Goal: Task Accomplishment & Management: Complete application form

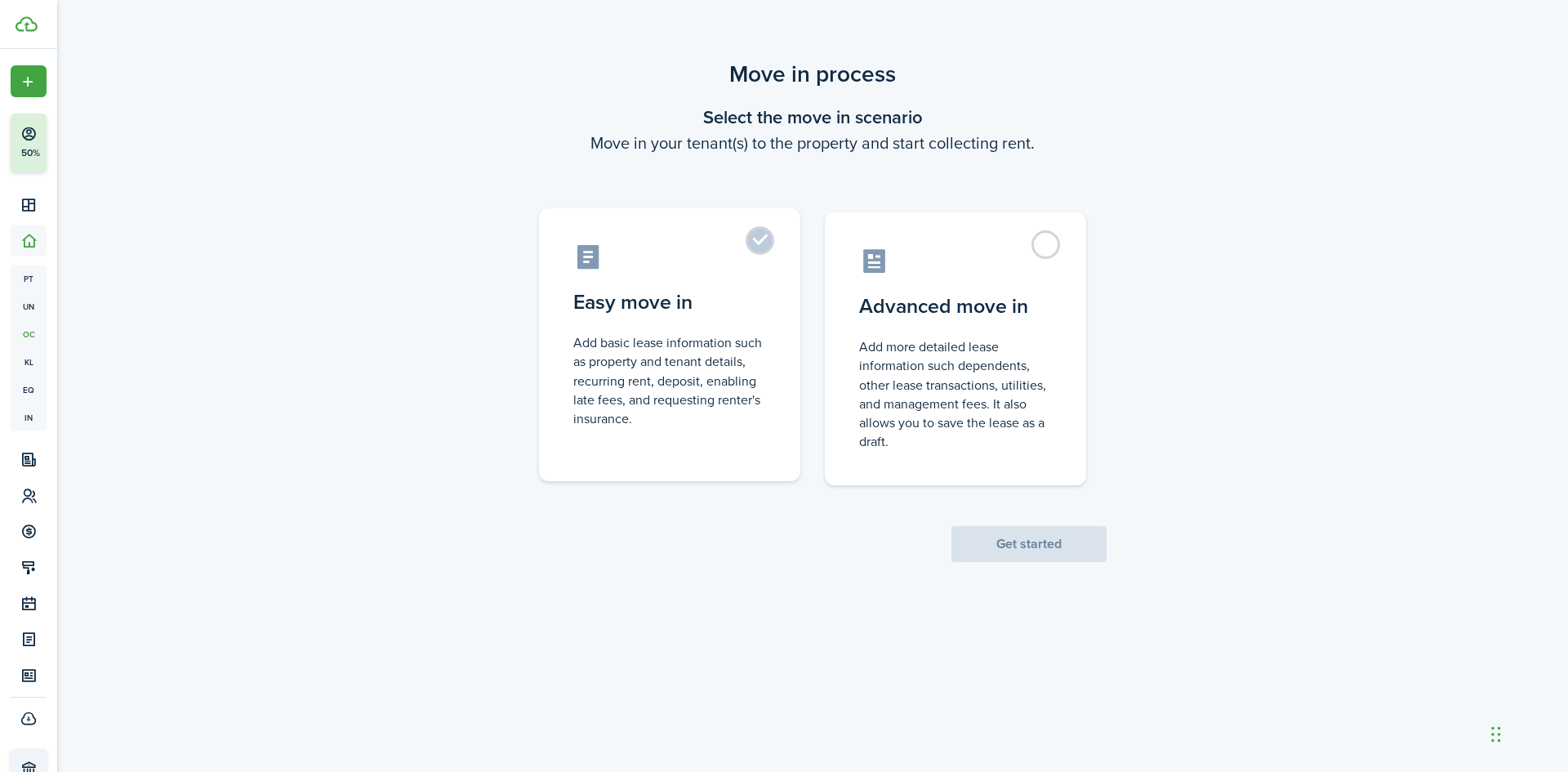
click at [762, 232] on label "Easy move in Add basic lease information such as property and tenant details, r…" at bounding box center [669, 344] width 261 height 273
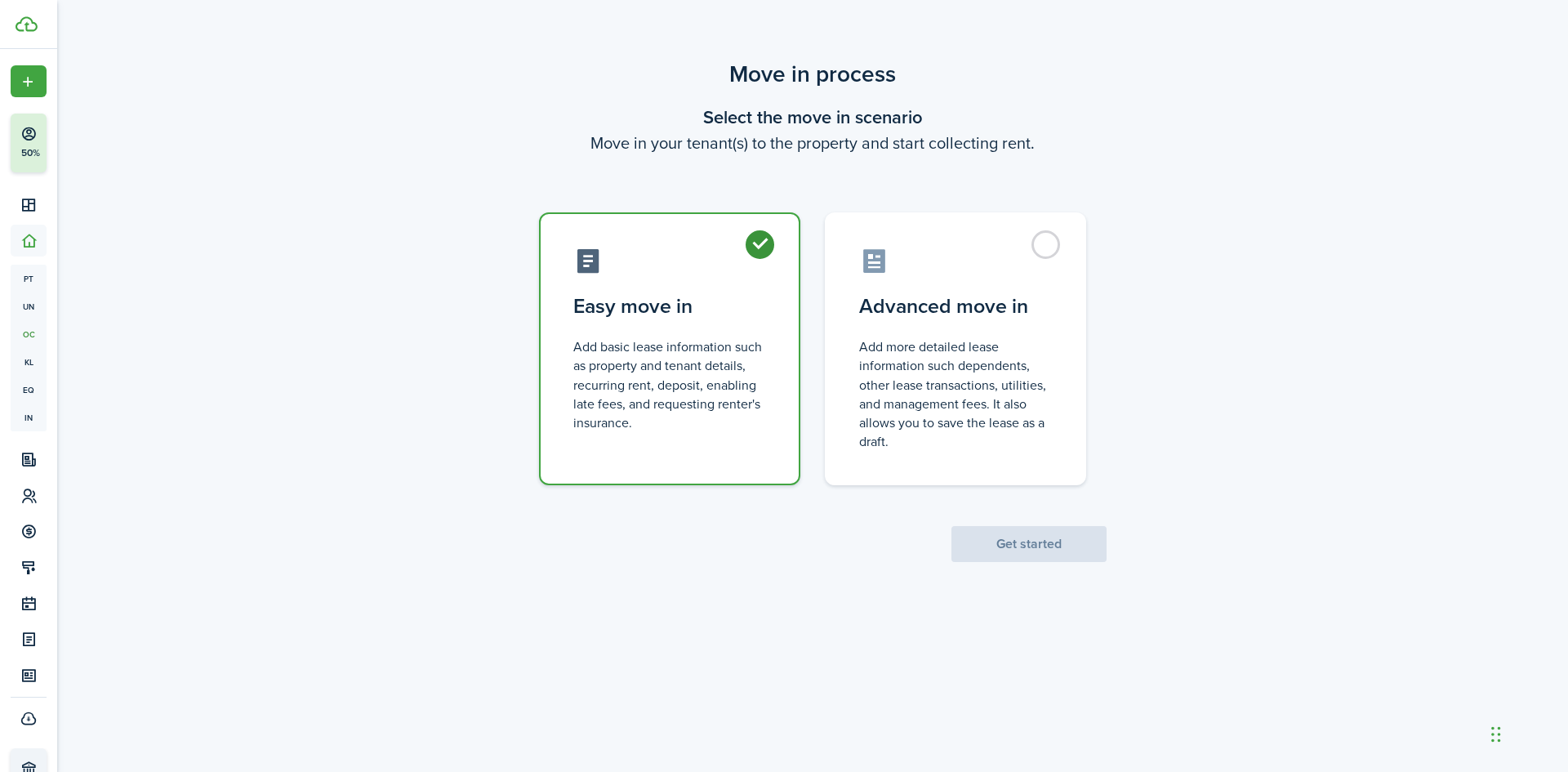
radio input "true"
click at [1016, 538] on button "Get started" at bounding box center [1028, 544] width 155 height 36
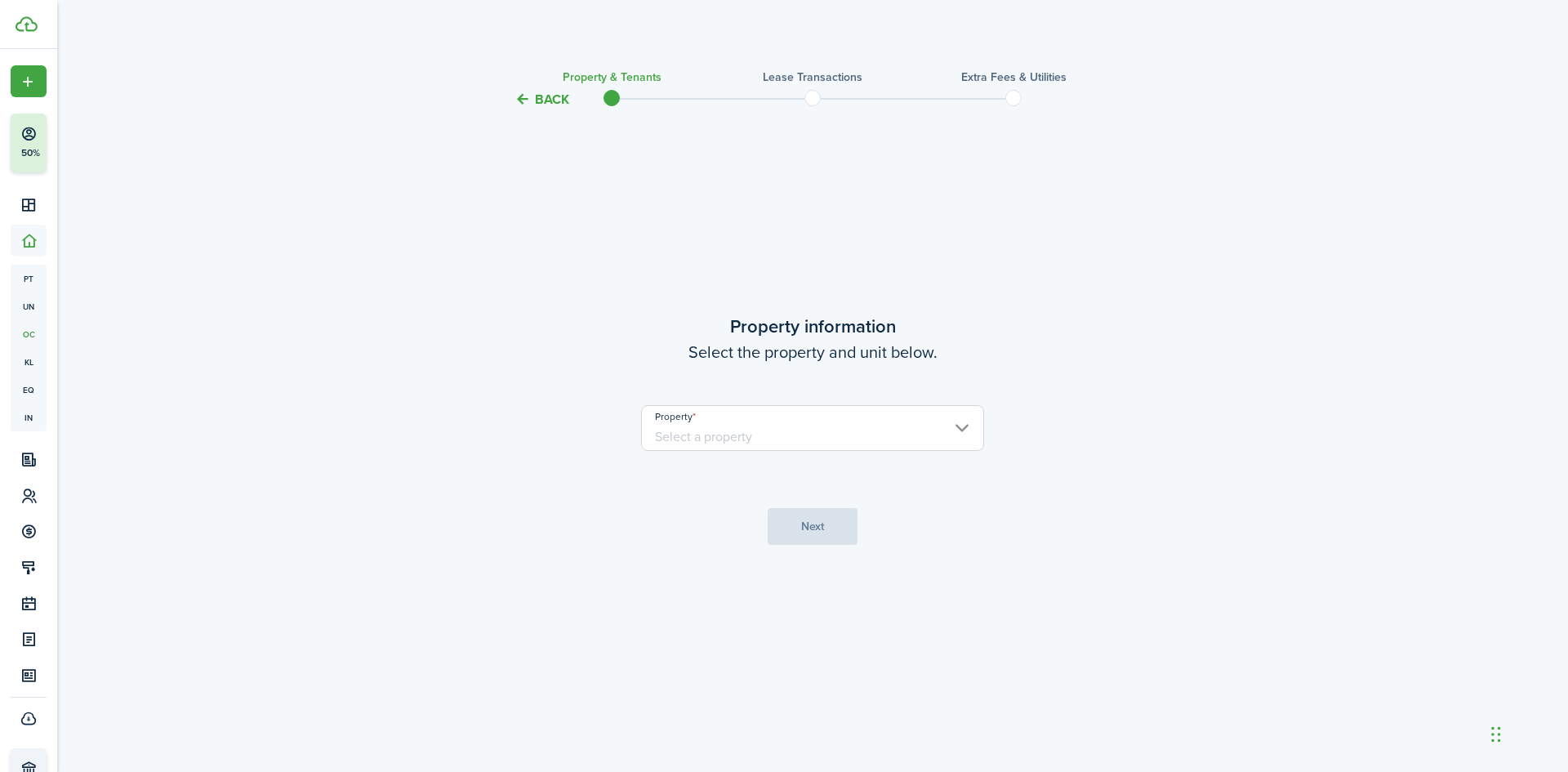
click at [770, 432] on input "Property" at bounding box center [812, 428] width 343 height 46
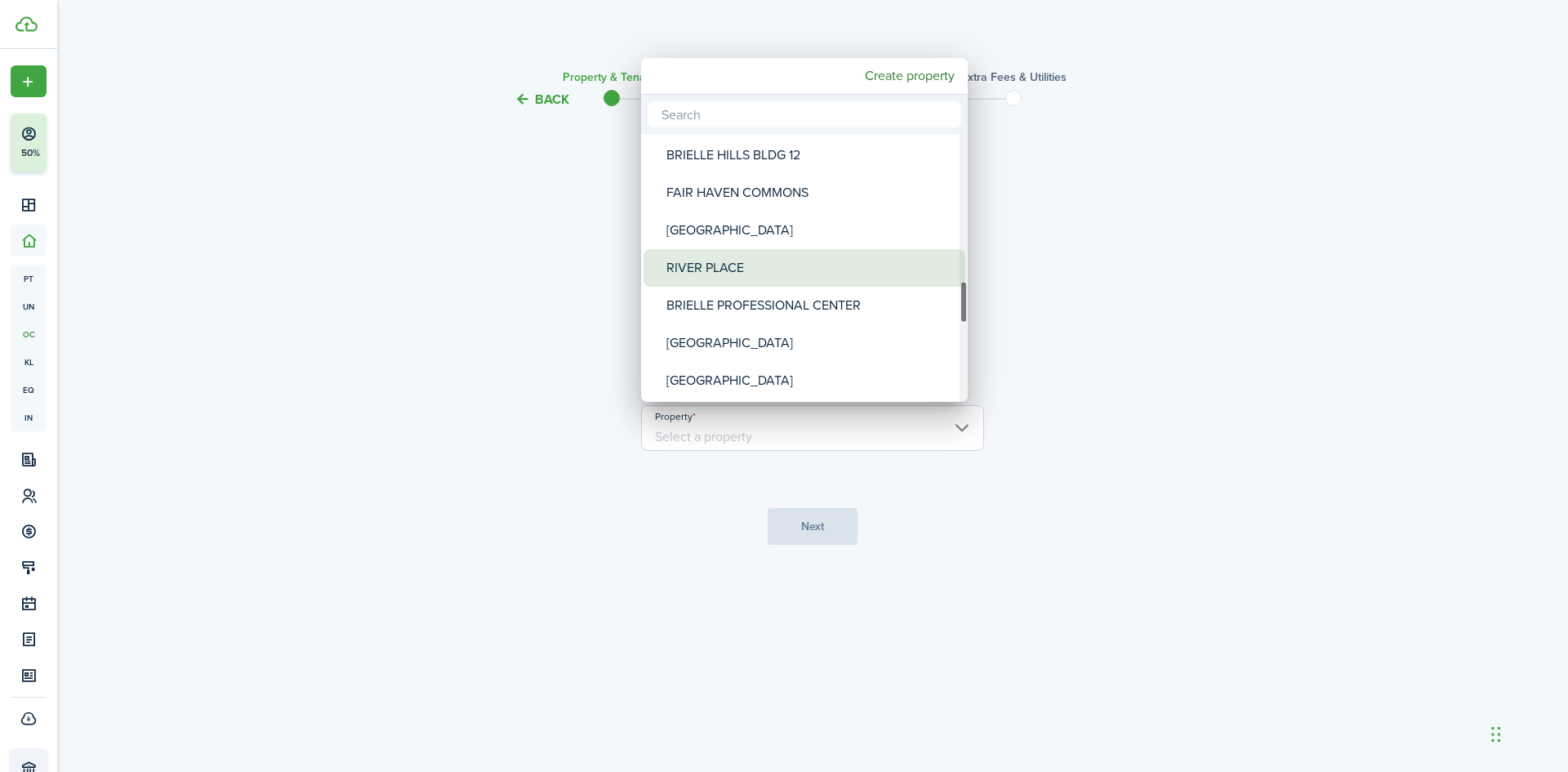
click at [740, 273] on div "RIVER PLACE" at bounding box center [810, 267] width 289 height 38
type input "RIVER PLACE"
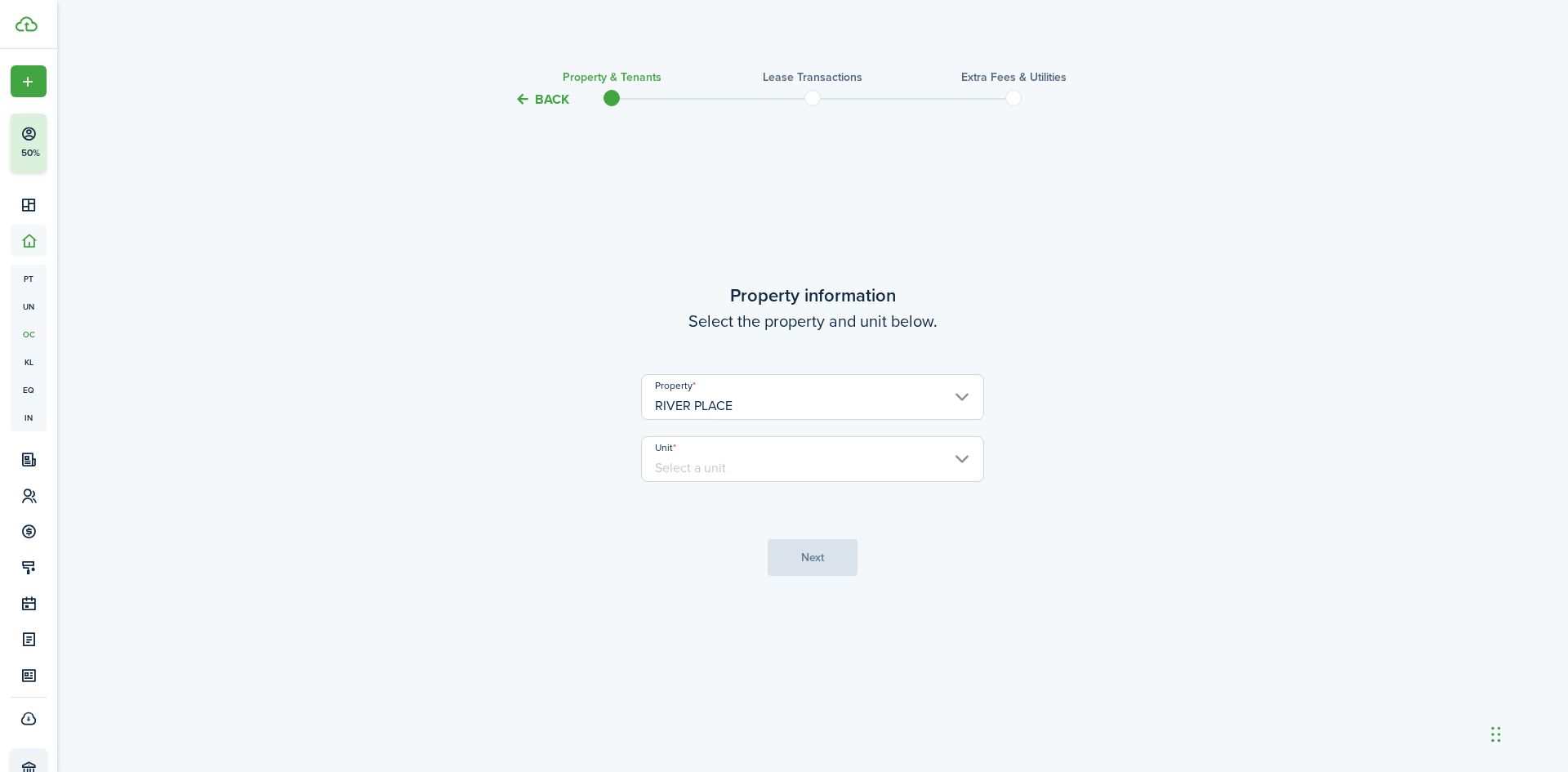
click at [722, 471] on input "Unit" at bounding box center [812, 458] width 343 height 46
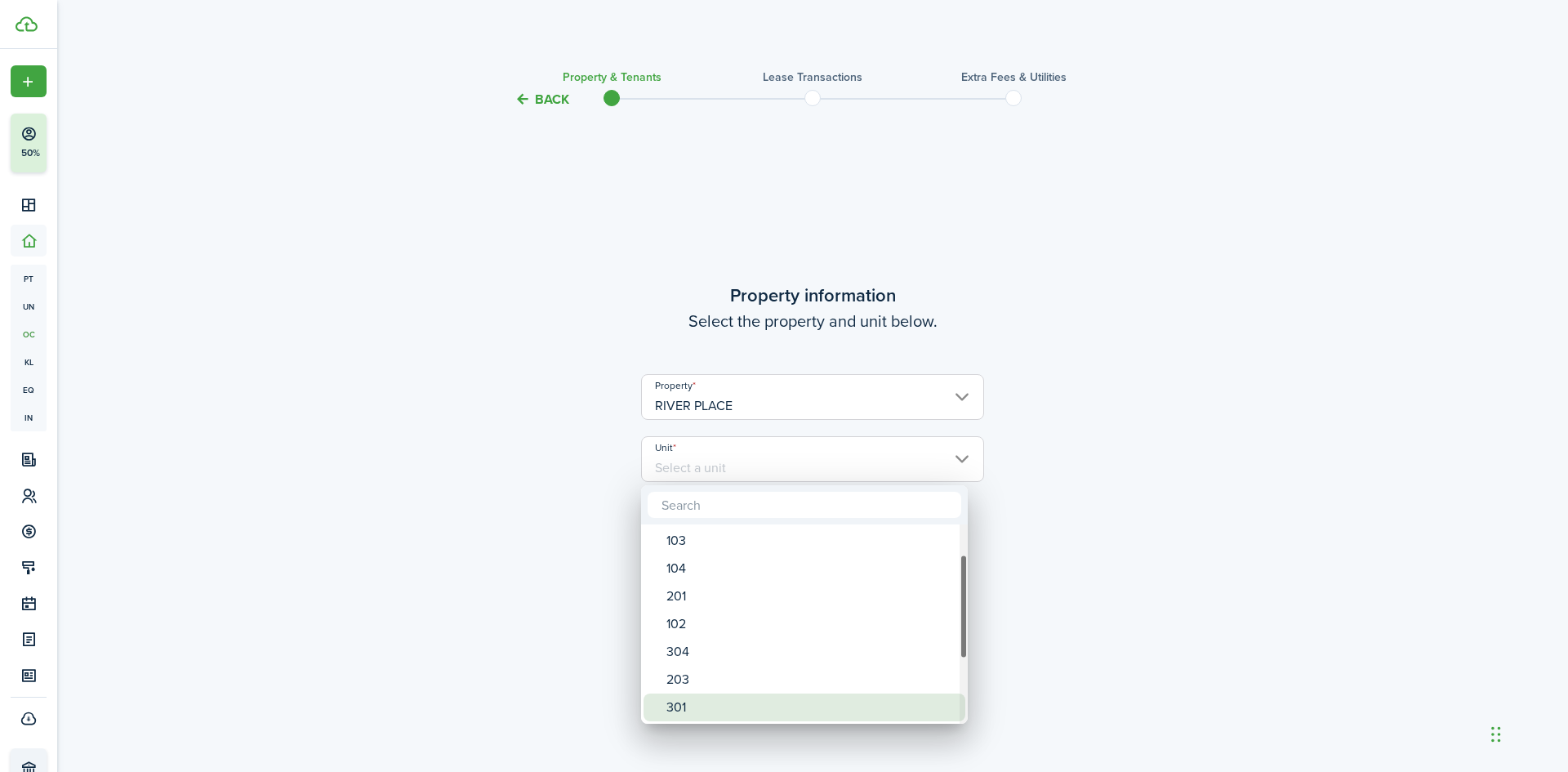
click at [679, 698] on div "301" at bounding box center [810, 707] width 289 height 28
type input "301"
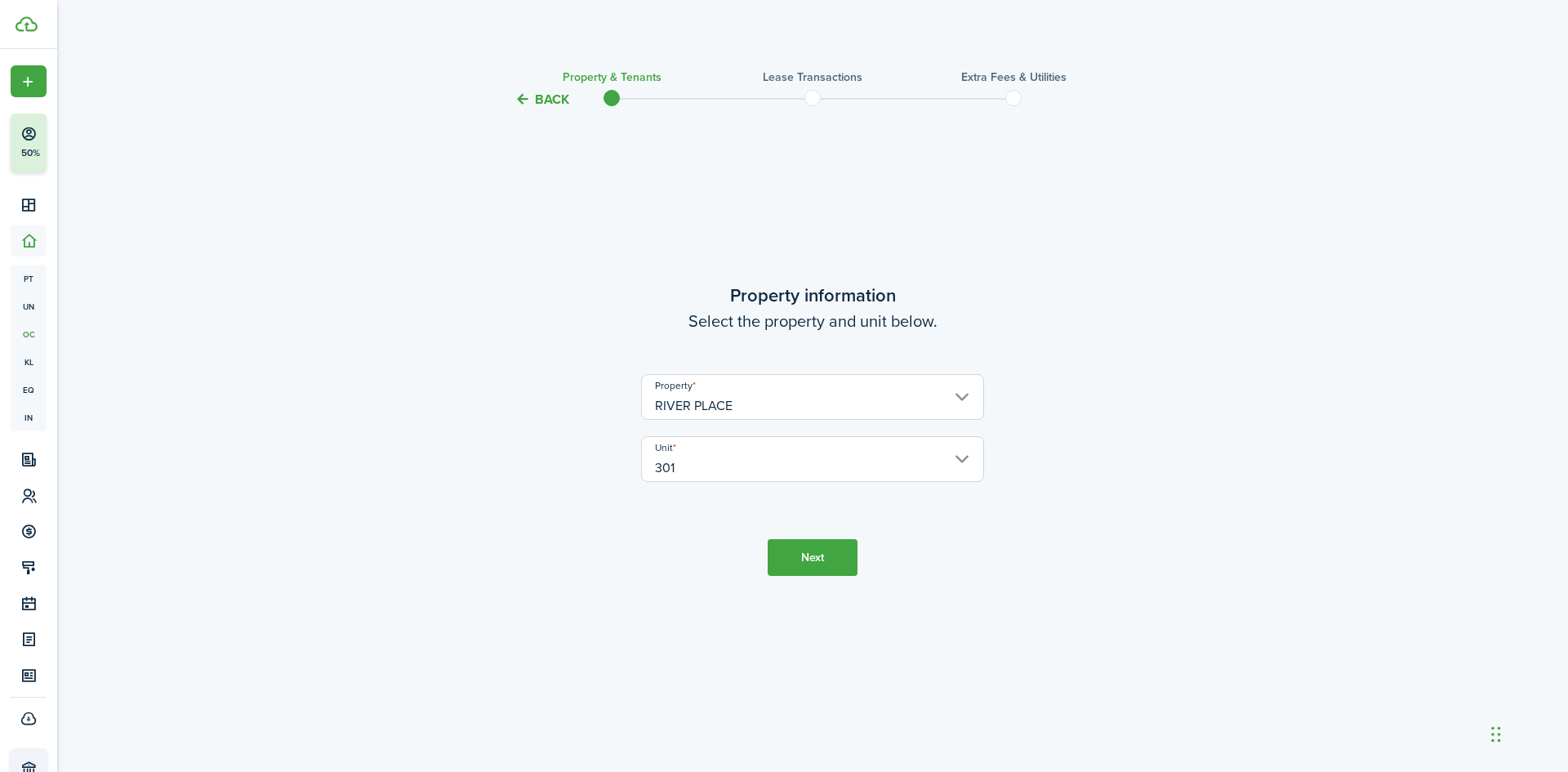
click at [840, 561] on button "Next" at bounding box center [812, 556] width 89 height 37
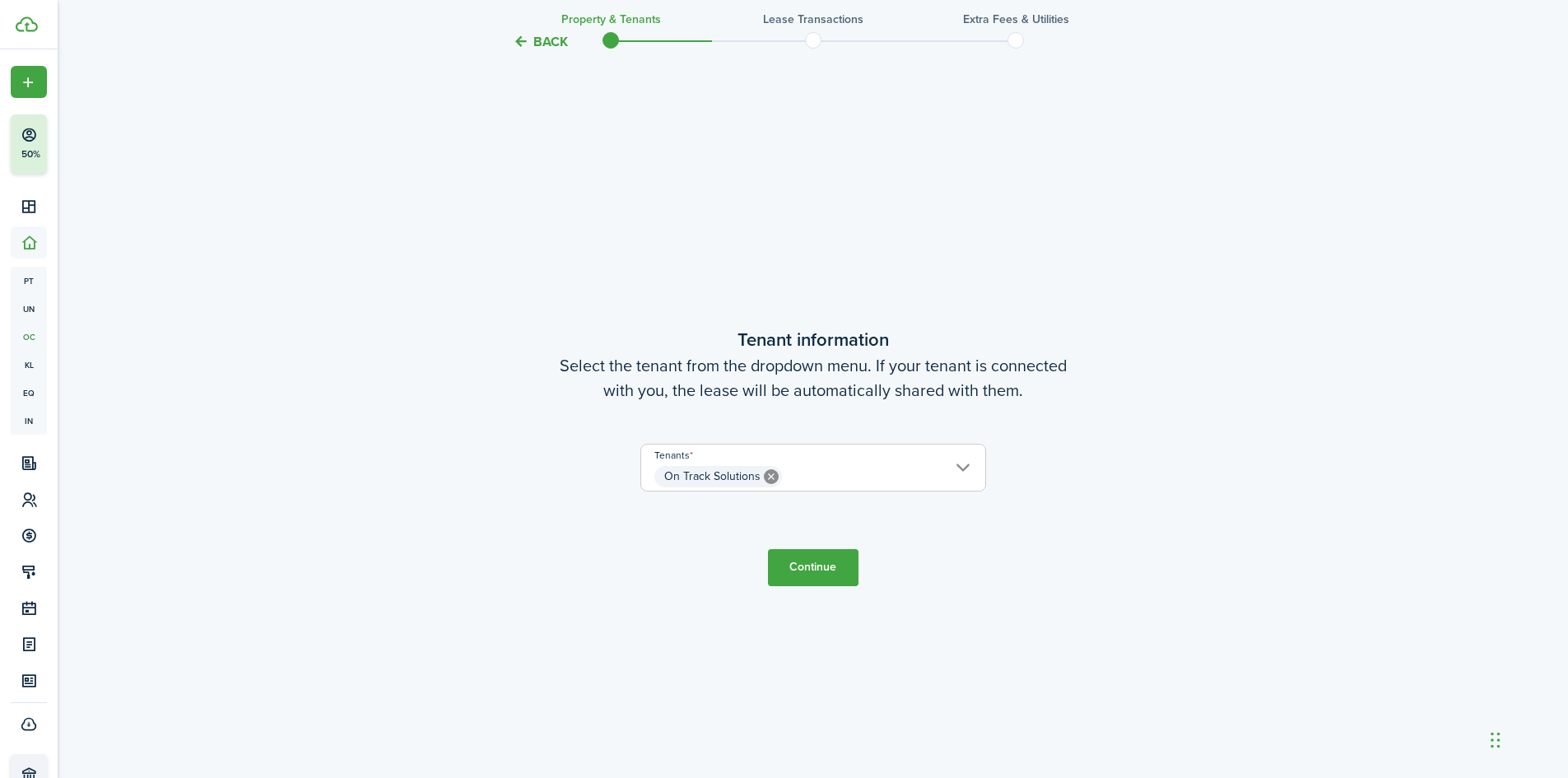
scroll to position [667, 0]
click at [808, 579] on button "Continue" at bounding box center [813, 565] width 90 height 37
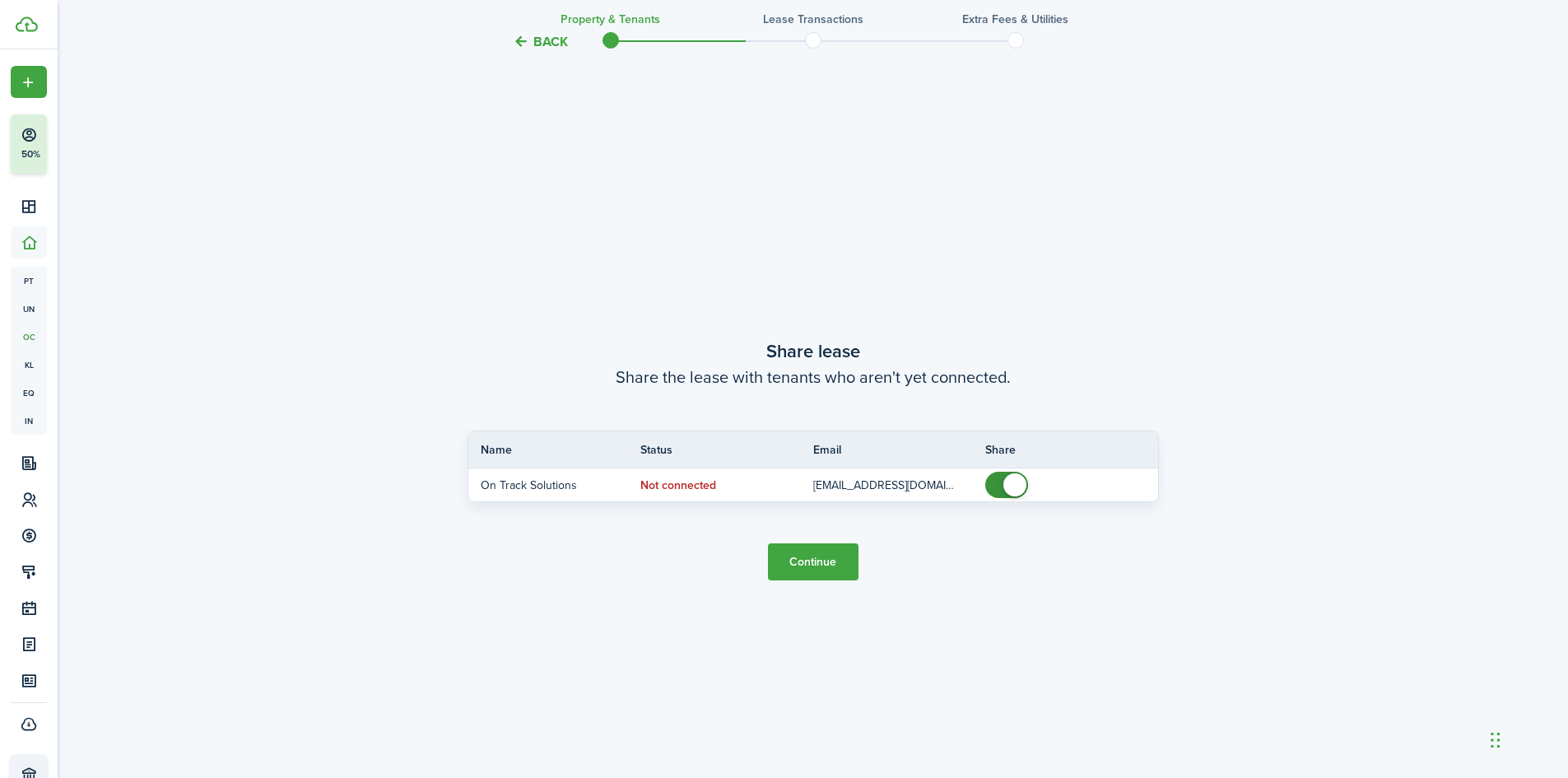
scroll to position [1445, 0]
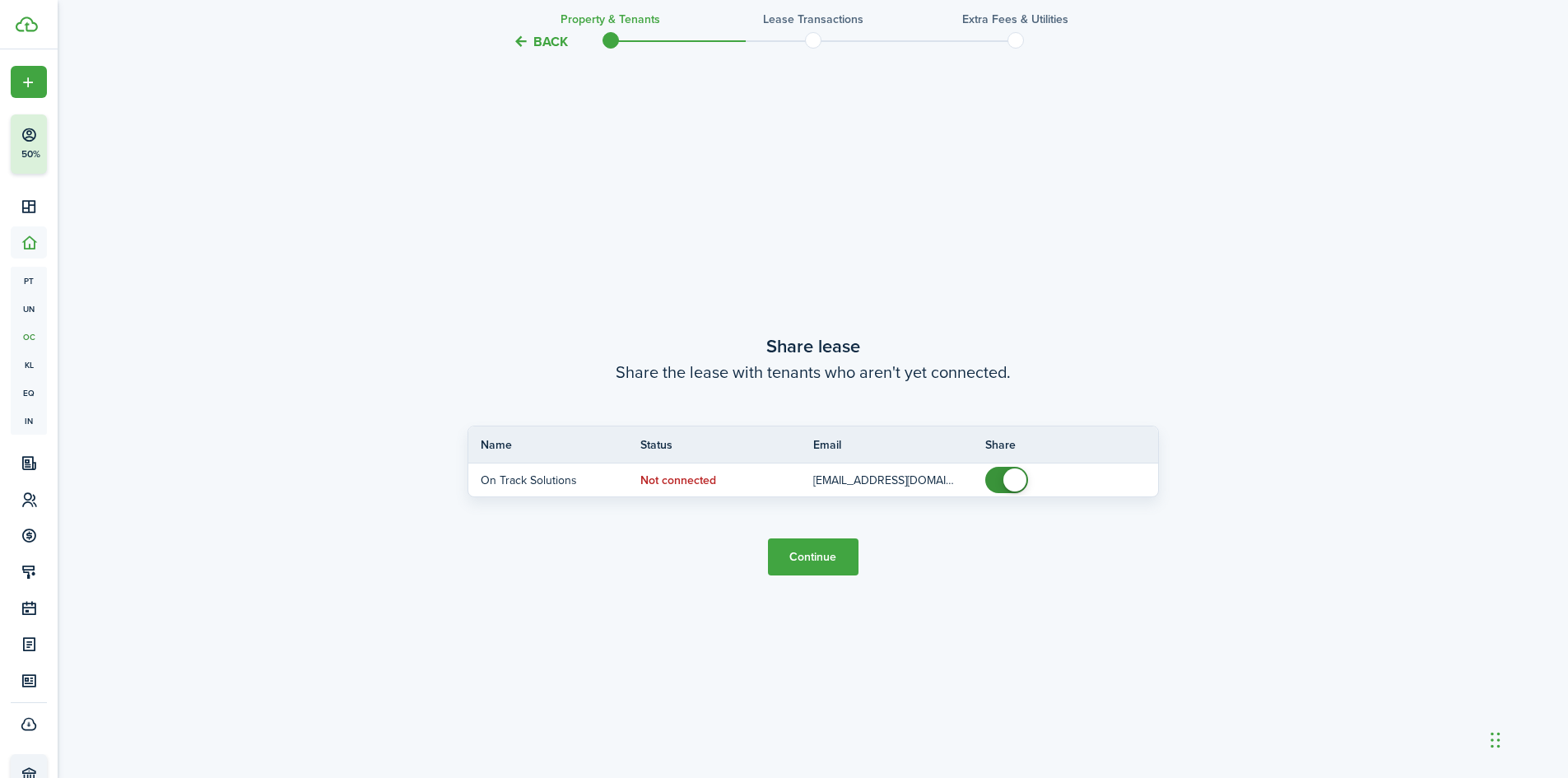
click at [816, 570] on button "Continue" at bounding box center [813, 556] width 90 height 37
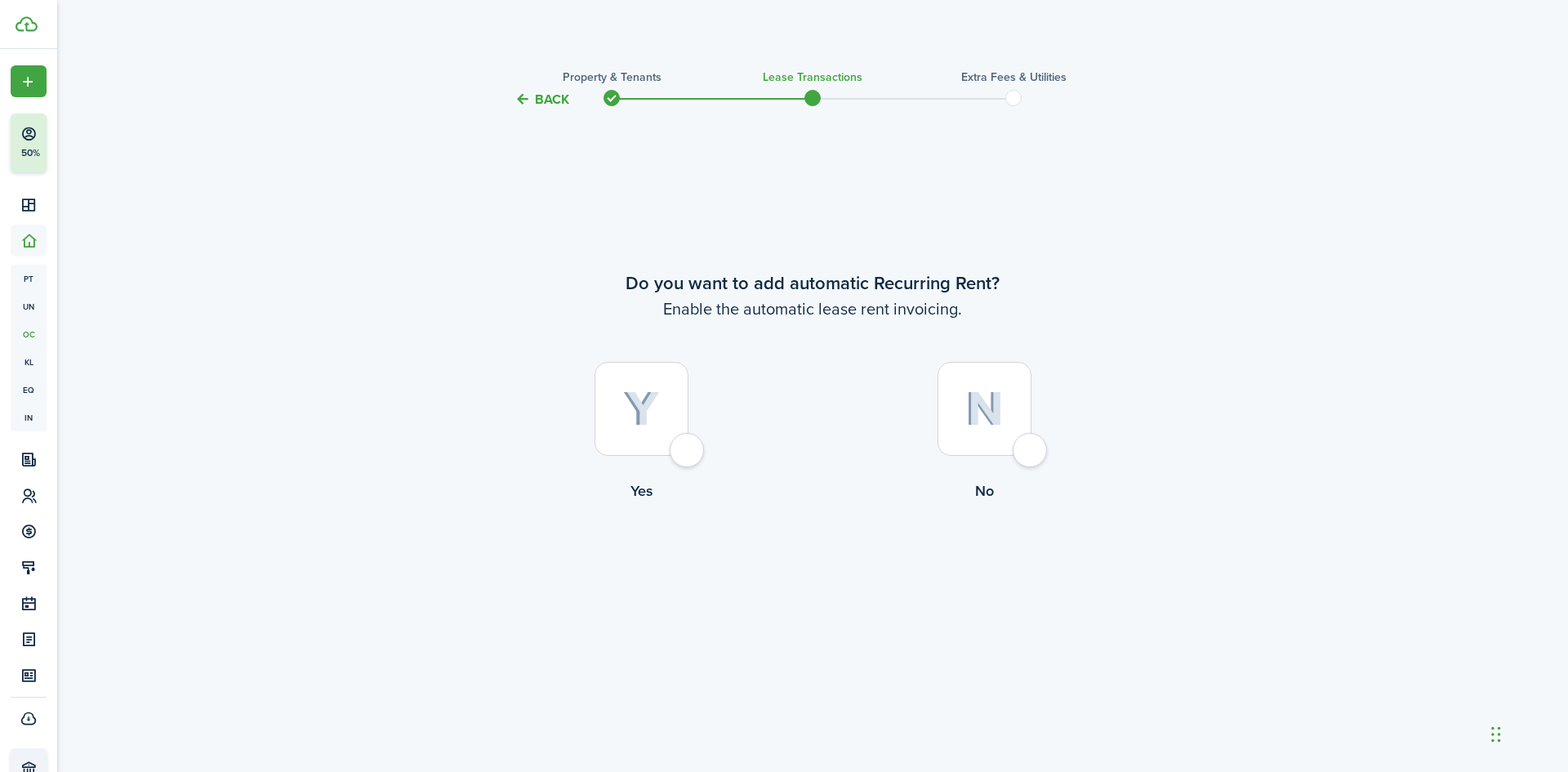
click at [672, 407] on div at bounding box center [641, 408] width 94 height 94
radio input "true"
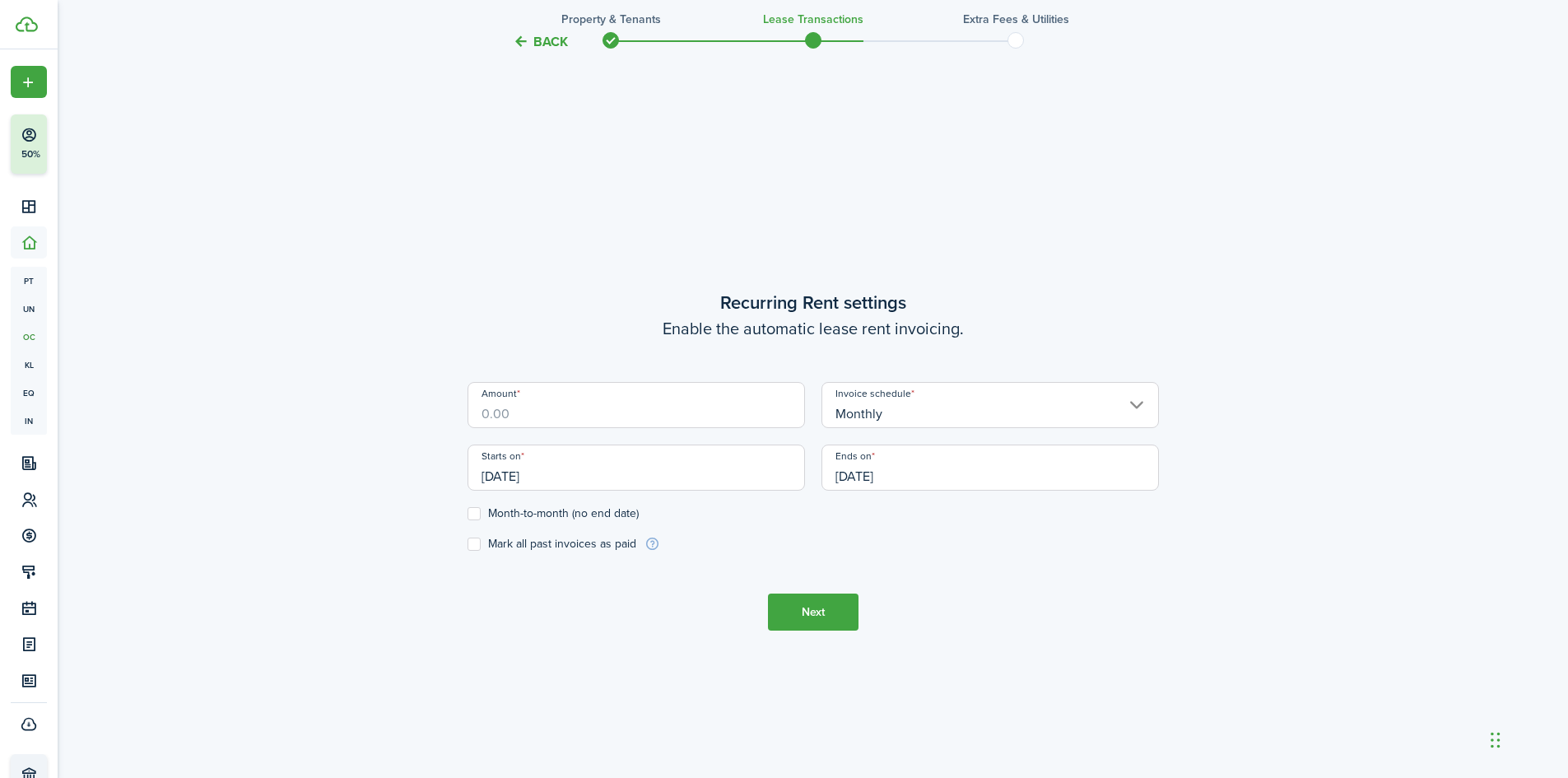
scroll to position [667, 0]
click at [610, 401] on input "Amount" at bounding box center [636, 398] width 337 height 46
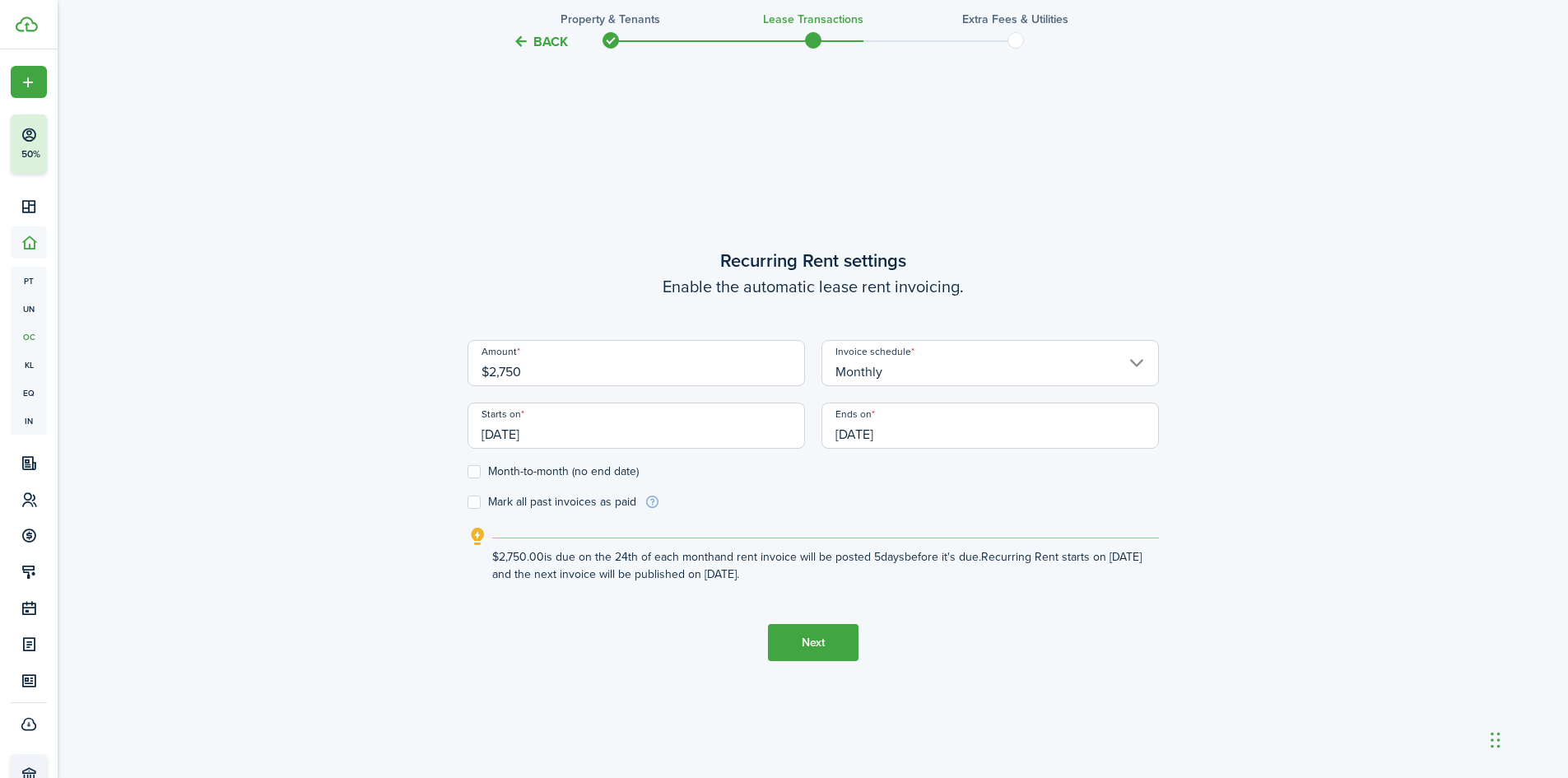
click at [639, 433] on input "[DATE]" at bounding box center [636, 425] width 337 height 46
type input "$2,750.00"
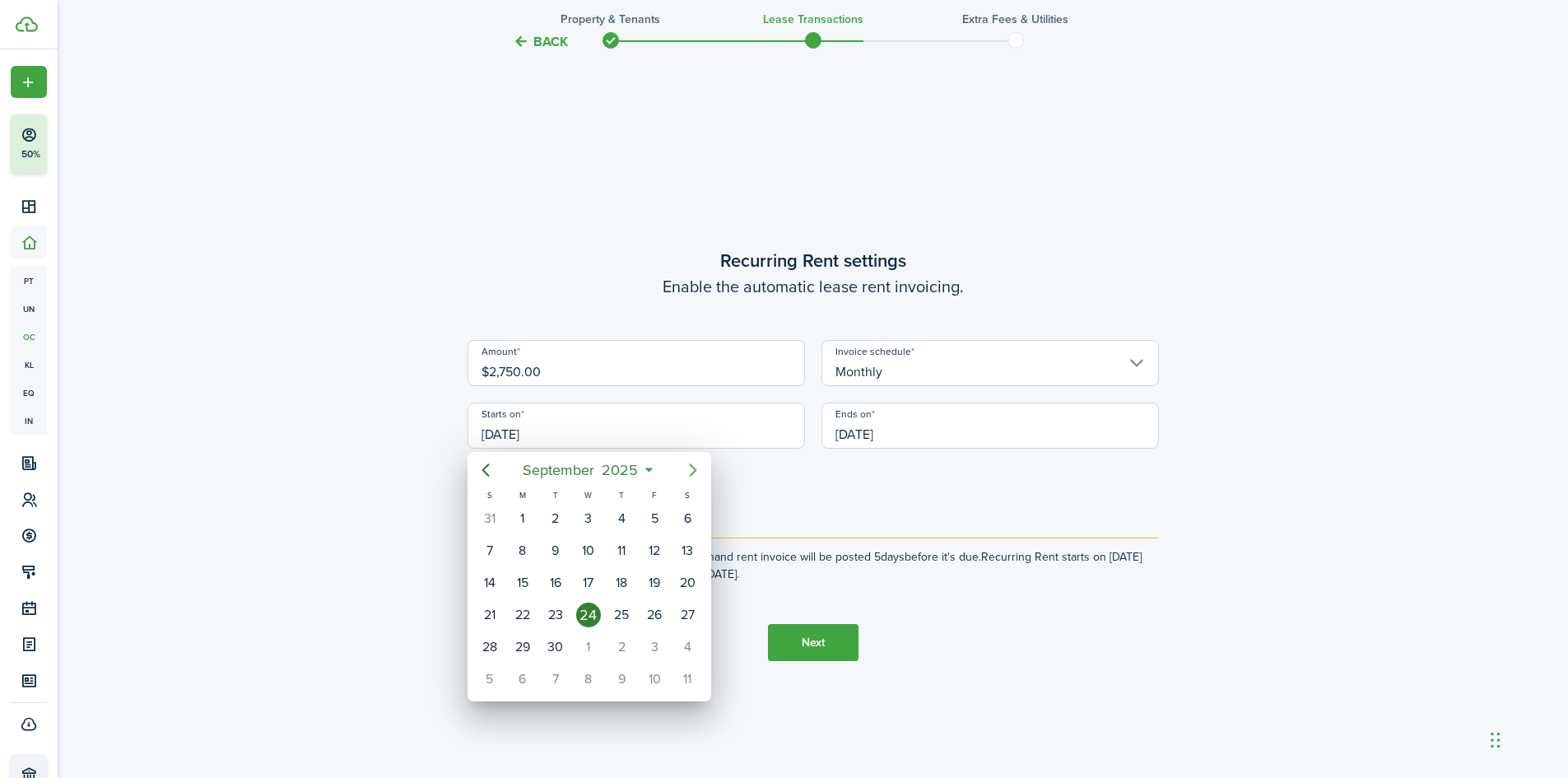
click at [691, 467] on icon "Next page" at bounding box center [693, 470] width 20 height 20
click at [692, 466] on icon "Next page" at bounding box center [693, 470] width 20 height 20
click at [685, 475] on icon "Next page" at bounding box center [693, 470] width 20 height 20
click at [521, 518] on div "1" at bounding box center [522, 517] width 24 height 24
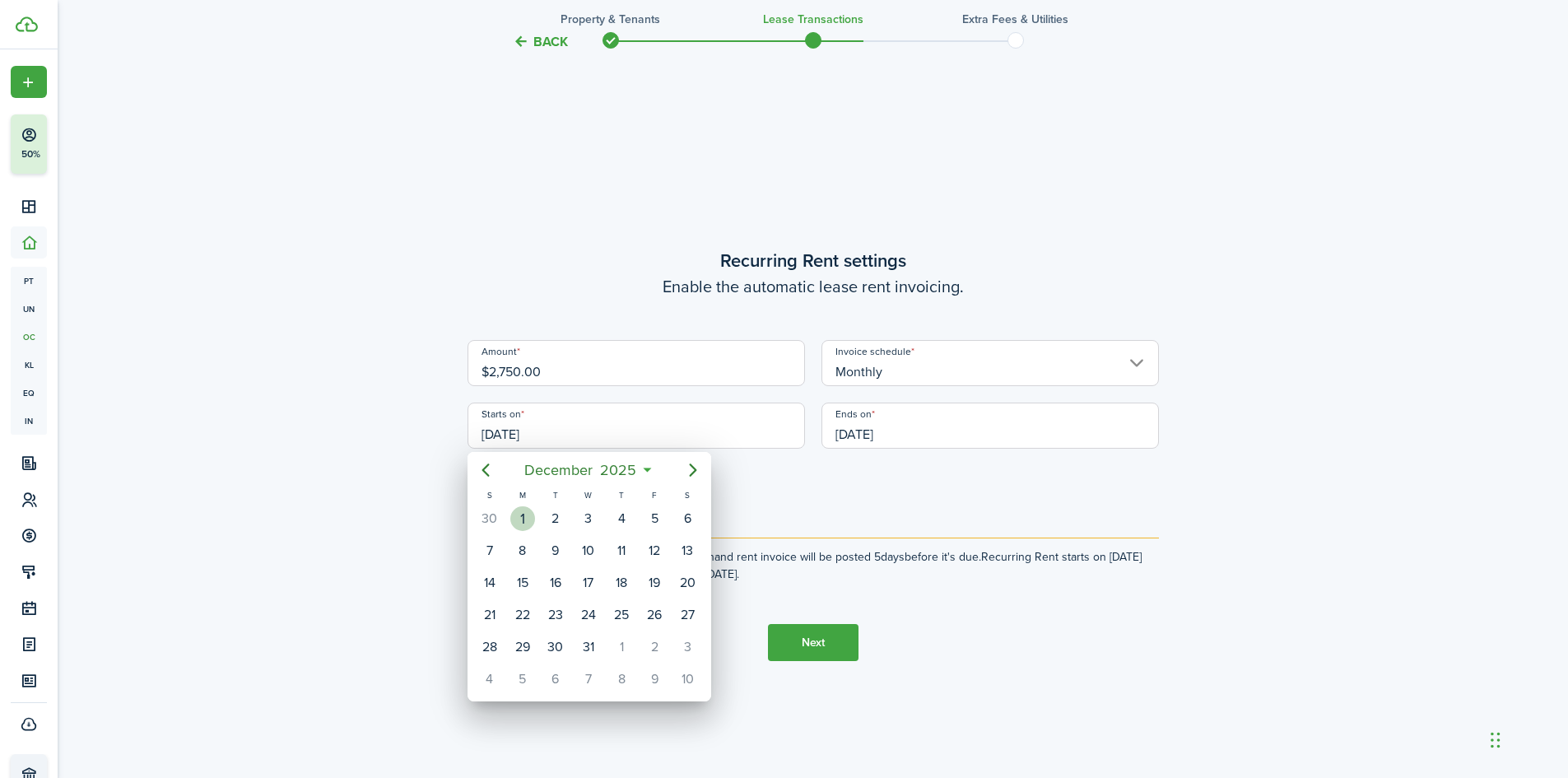
type input "[DATE]"
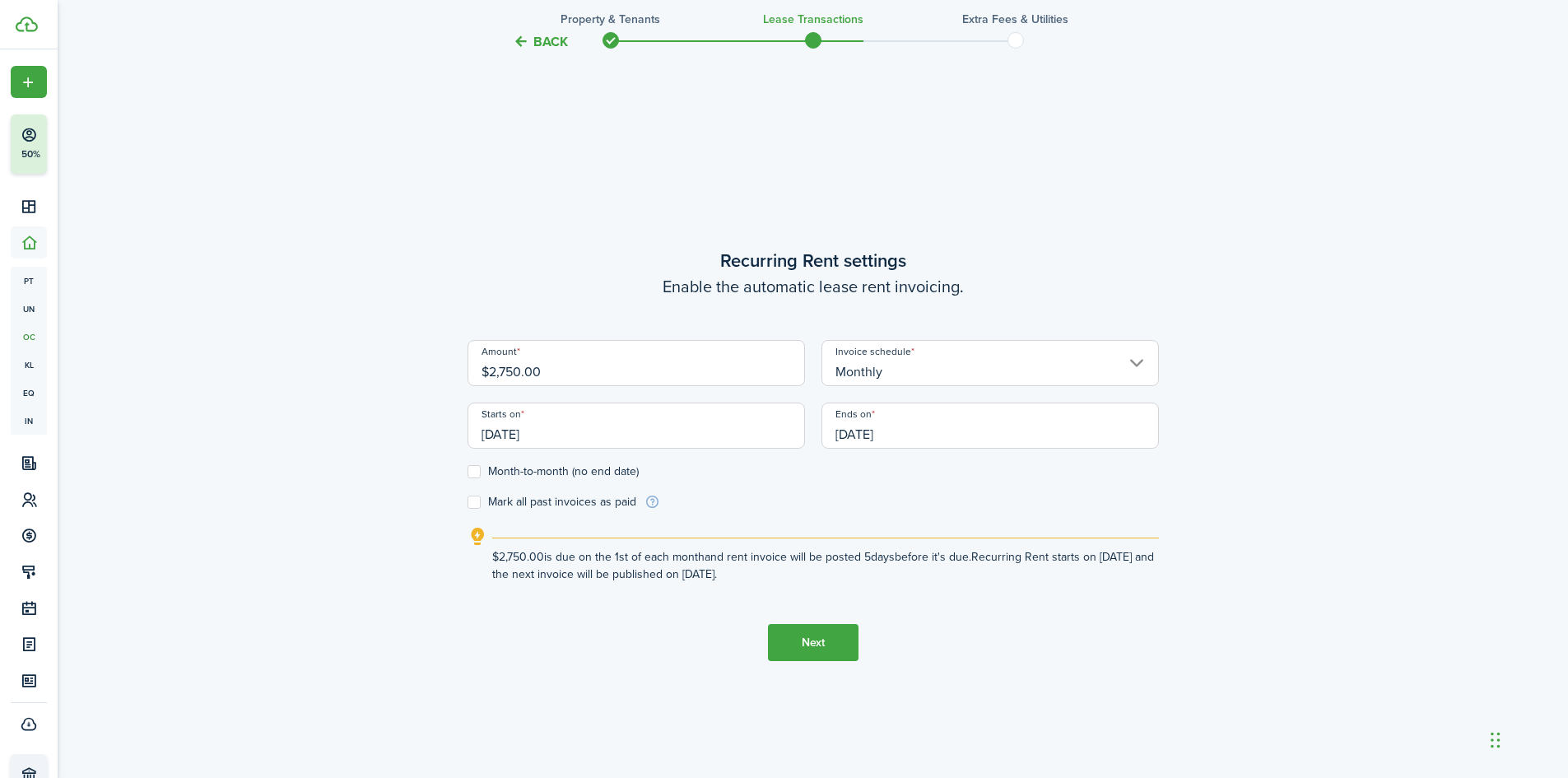
click at [864, 438] on input "[DATE]" at bounding box center [990, 425] width 337 height 46
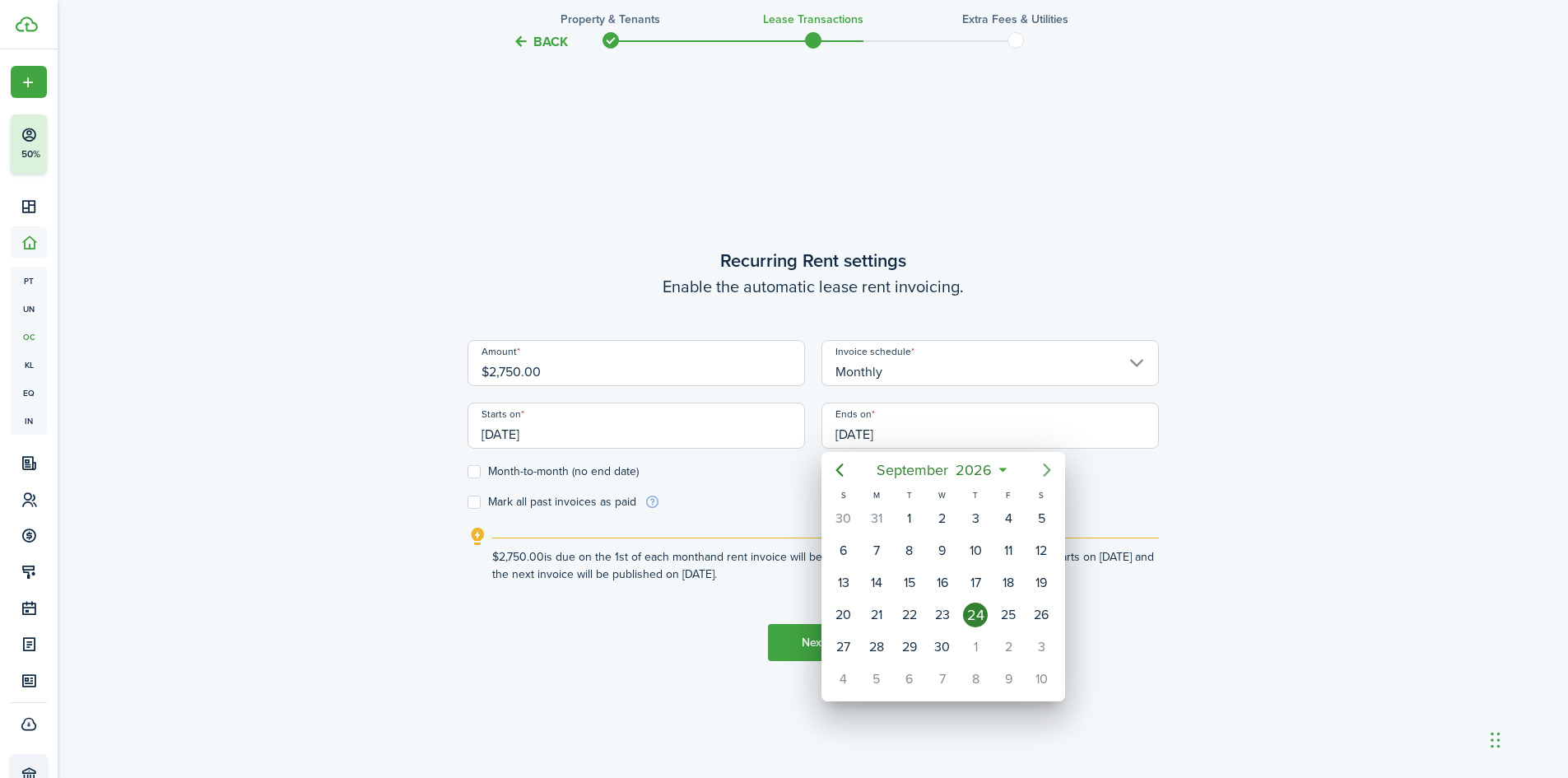
click at [1046, 471] on icon "Next page" at bounding box center [1047, 470] width 20 height 20
click at [1044, 469] on icon "Next page" at bounding box center [1047, 470] width 20 height 20
click at [885, 645] on div "30" at bounding box center [876, 646] width 24 height 24
type input "[DATE]"
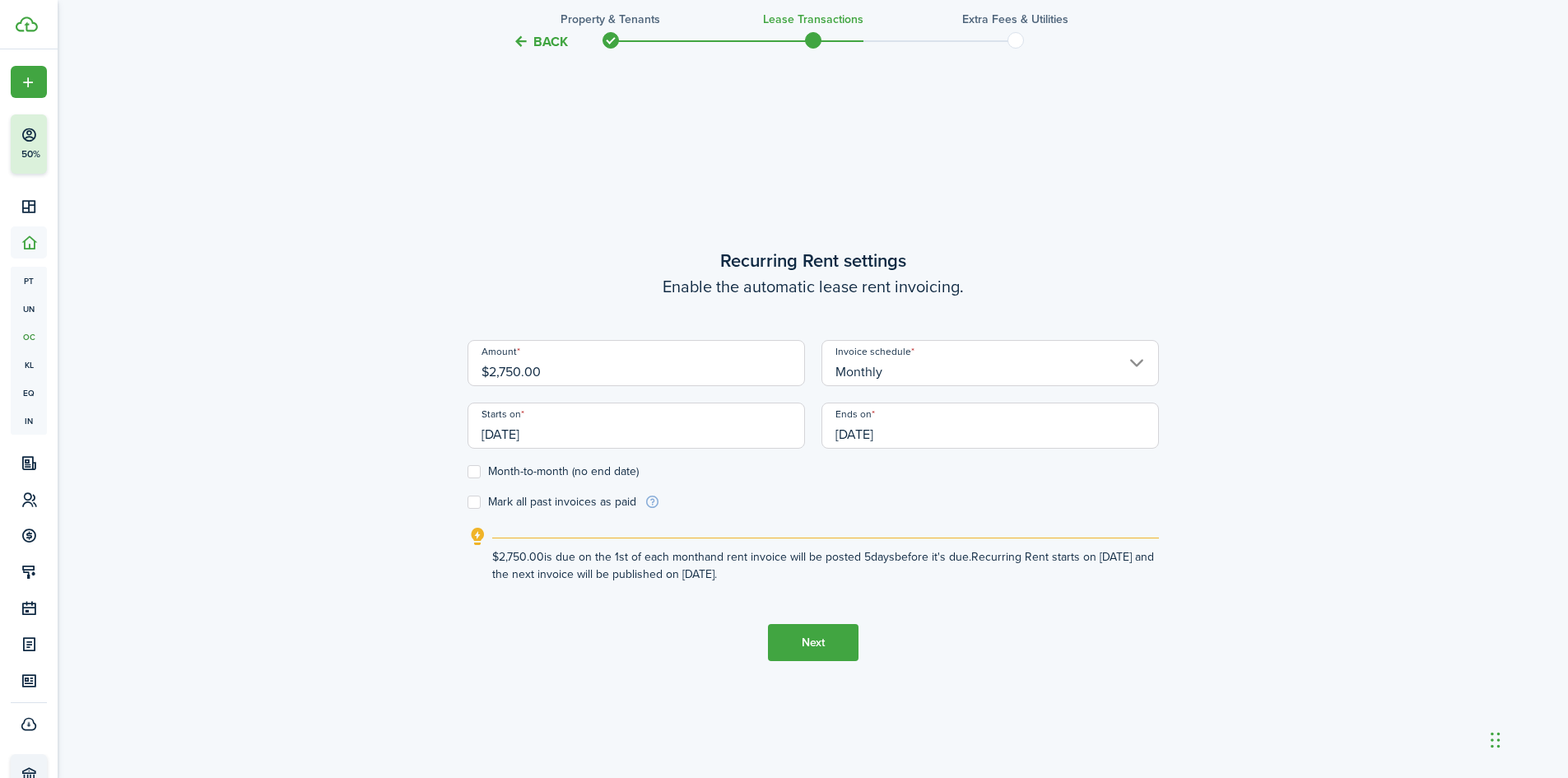
click at [848, 644] on button "Next" at bounding box center [813, 642] width 90 height 37
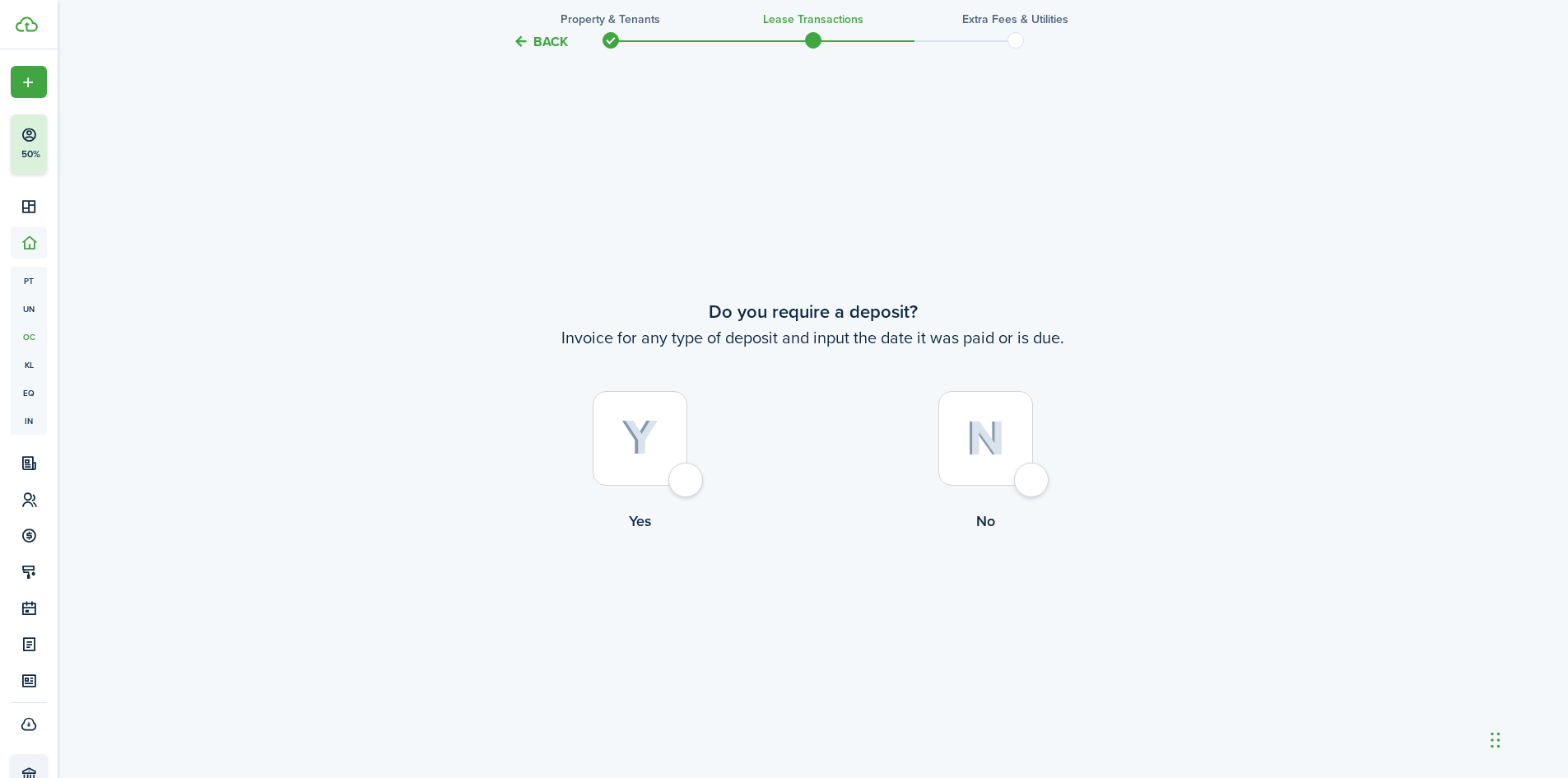
scroll to position [1445, 0]
click at [664, 458] on div at bounding box center [639, 434] width 95 height 95
radio input "true"
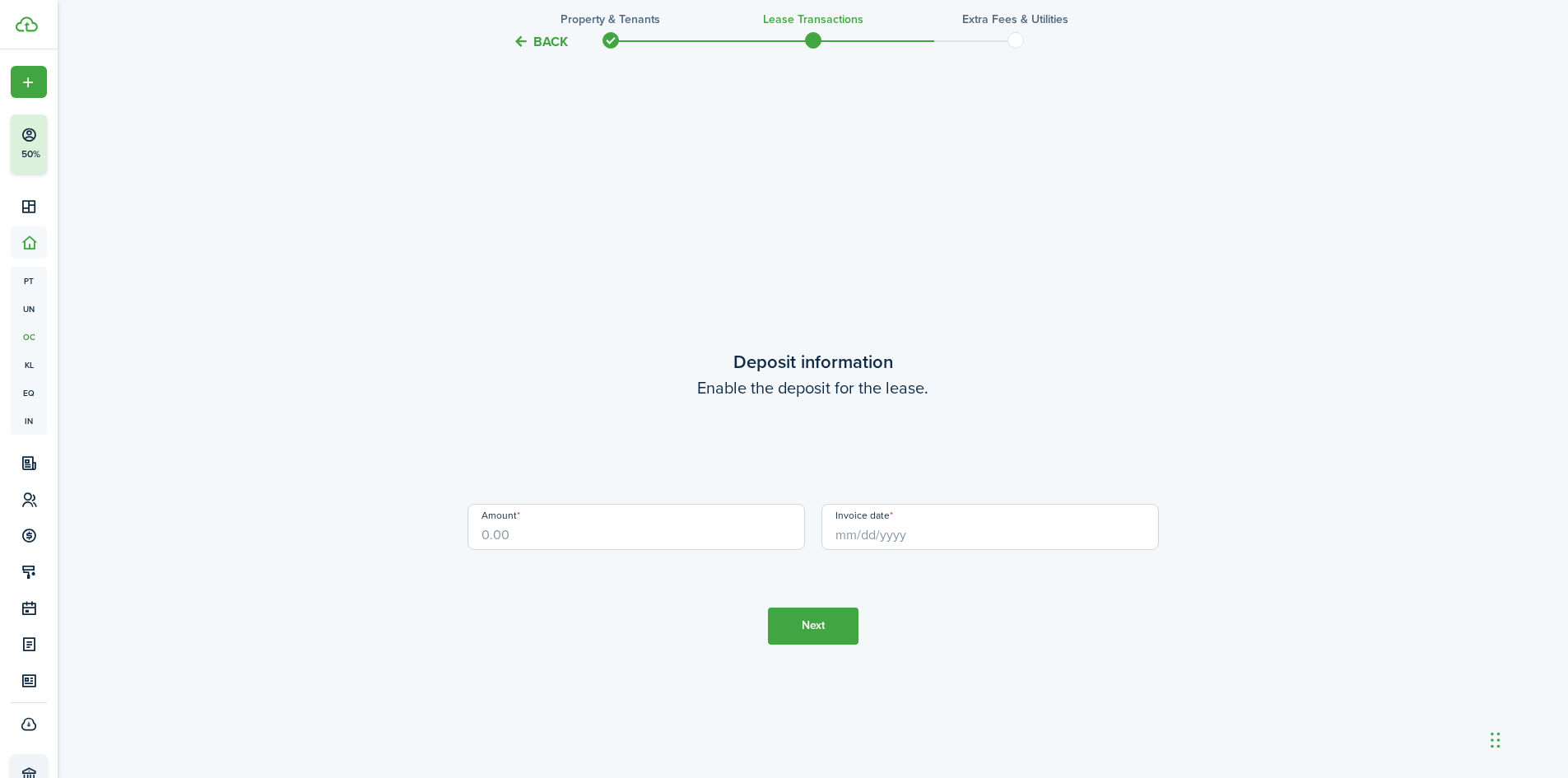
scroll to position [2223, 0]
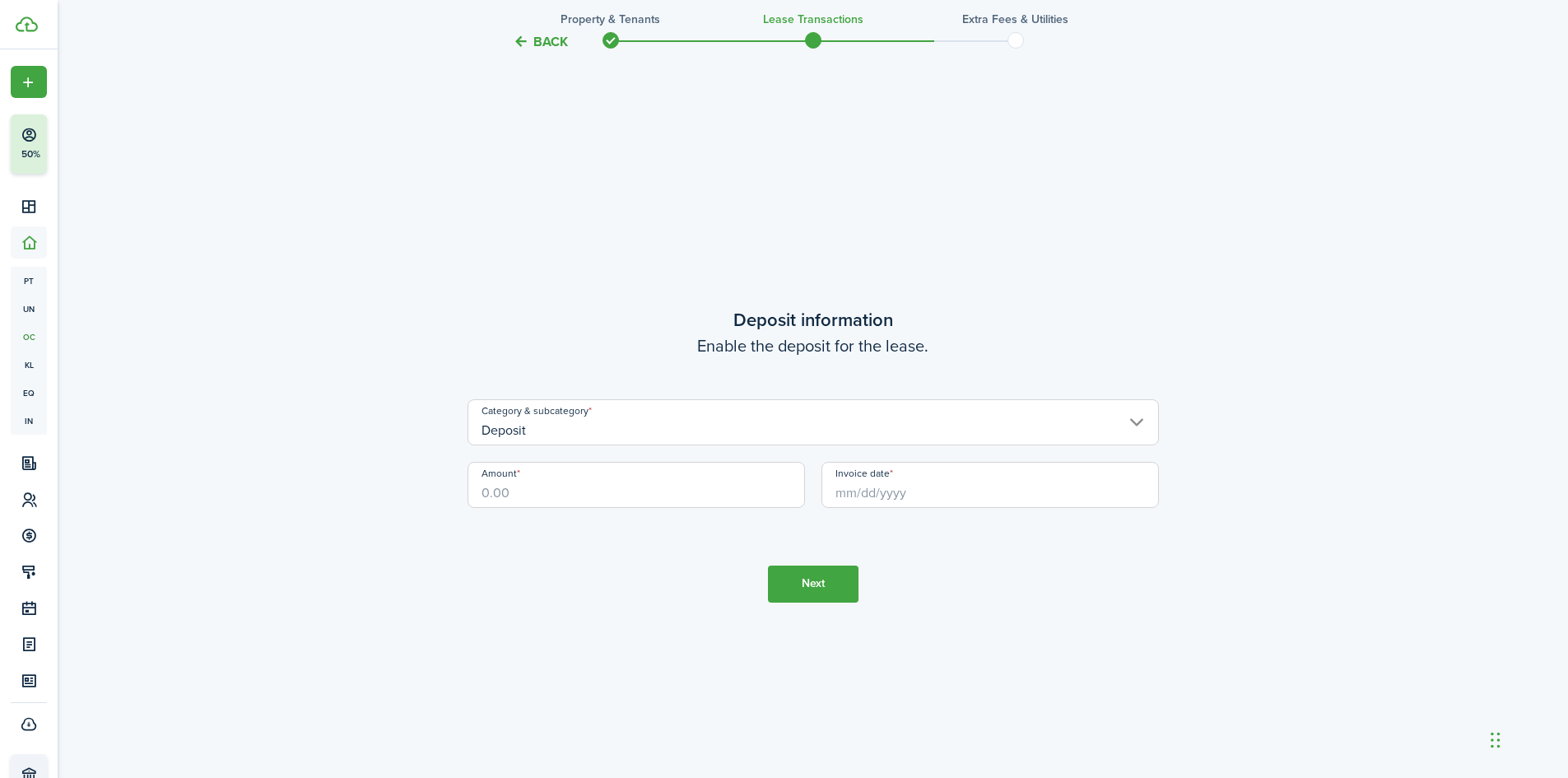
click at [551, 495] on input "Amount" at bounding box center [636, 484] width 337 height 46
click at [883, 486] on input "Invoice date" at bounding box center [990, 484] width 337 height 46
type input "$5,948.80"
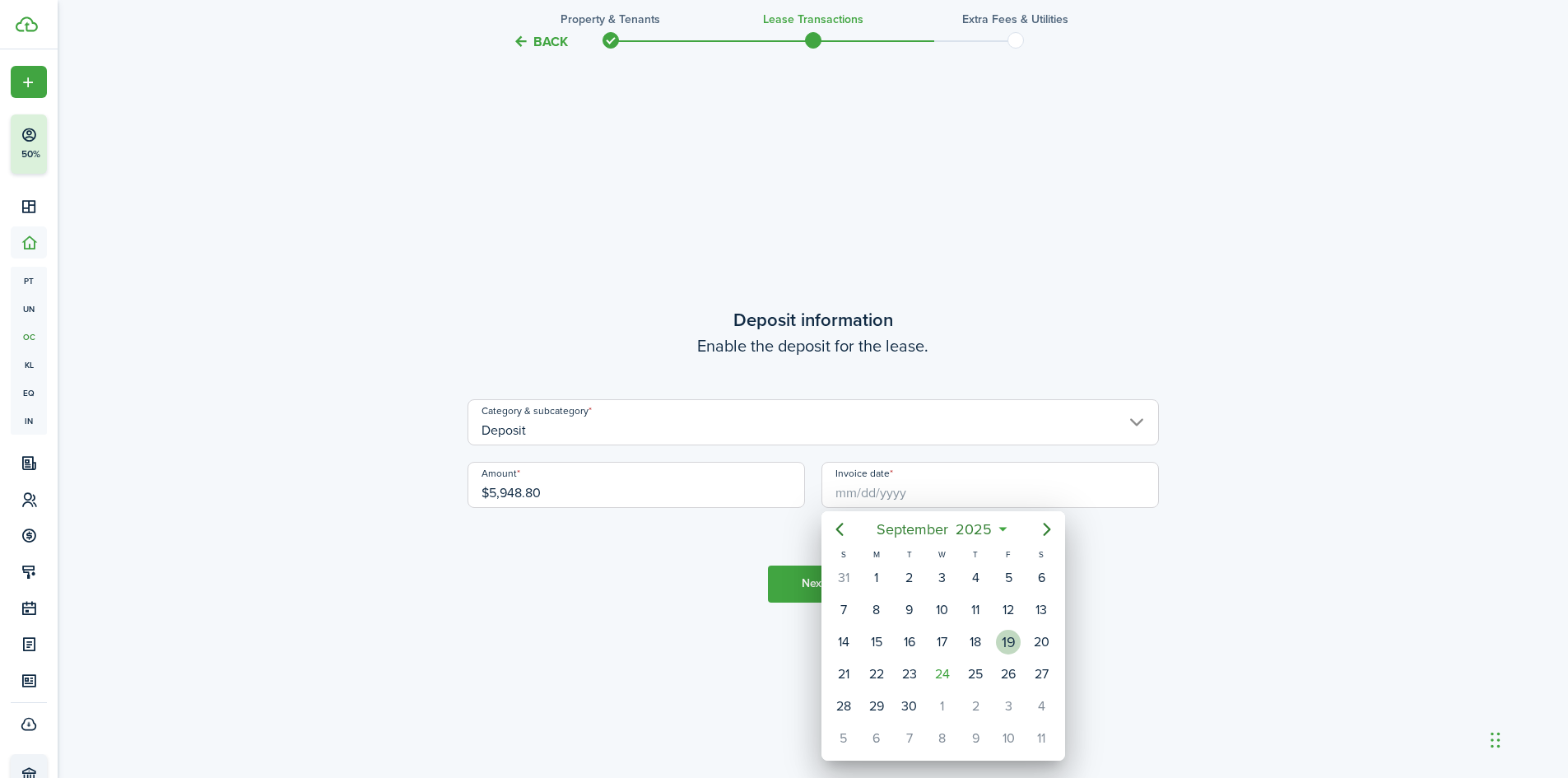
click at [1013, 651] on div "19" at bounding box center [1008, 641] width 24 height 24
type input "[DATE]"
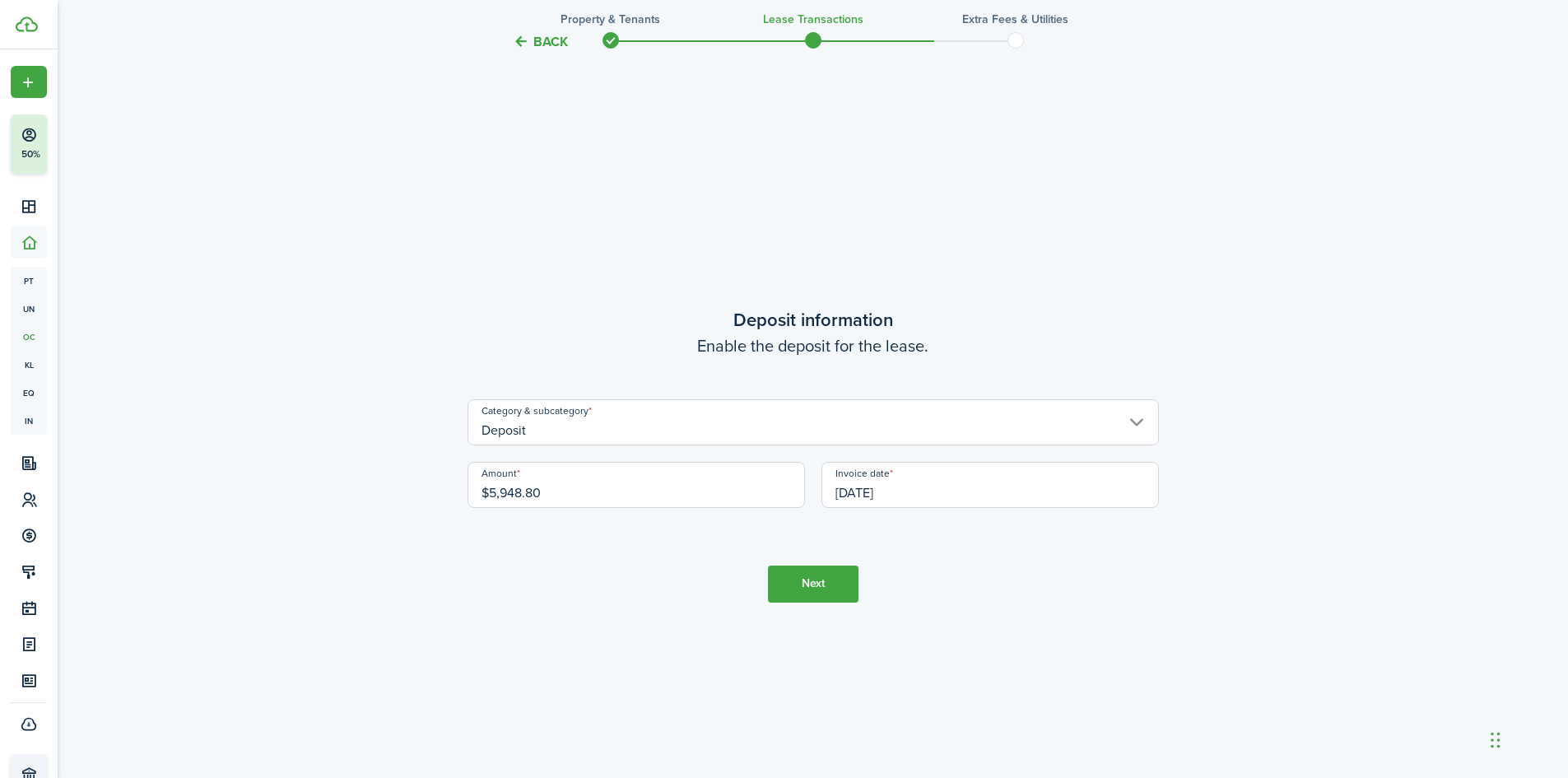
click at [828, 584] on button "Next" at bounding box center [813, 583] width 90 height 37
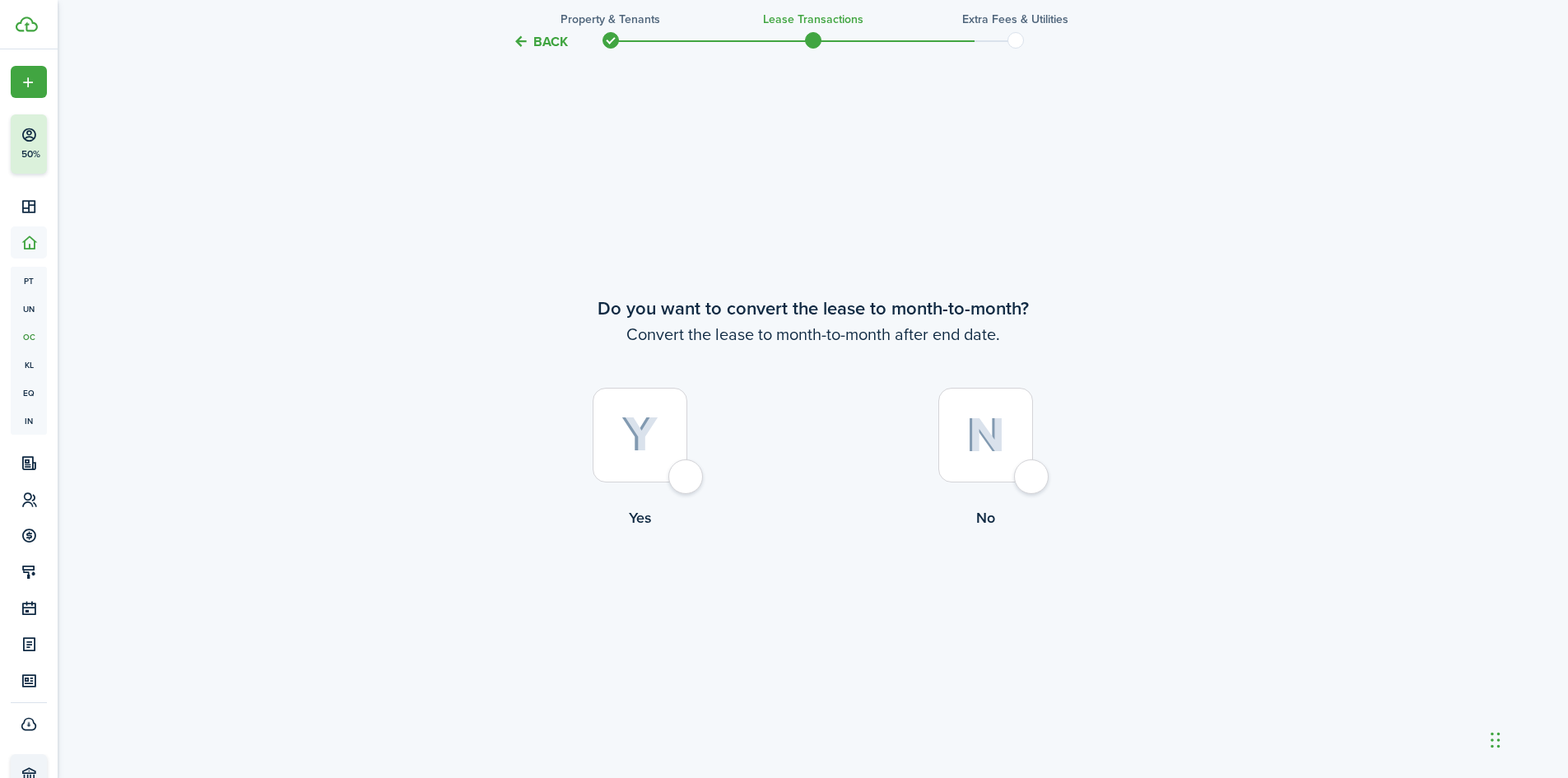
scroll to position [3000, 0]
drag, startPoint x: 997, startPoint y: 456, endPoint x: 1016, endPoint y: 466, distance: 21.5
click at [996, 457] on div at bounding box center [986, 434] width 95 height 95
radio input "true"
click at [812, 589] on button "Continue" at bounding box center [813, 595] width 90 height 37
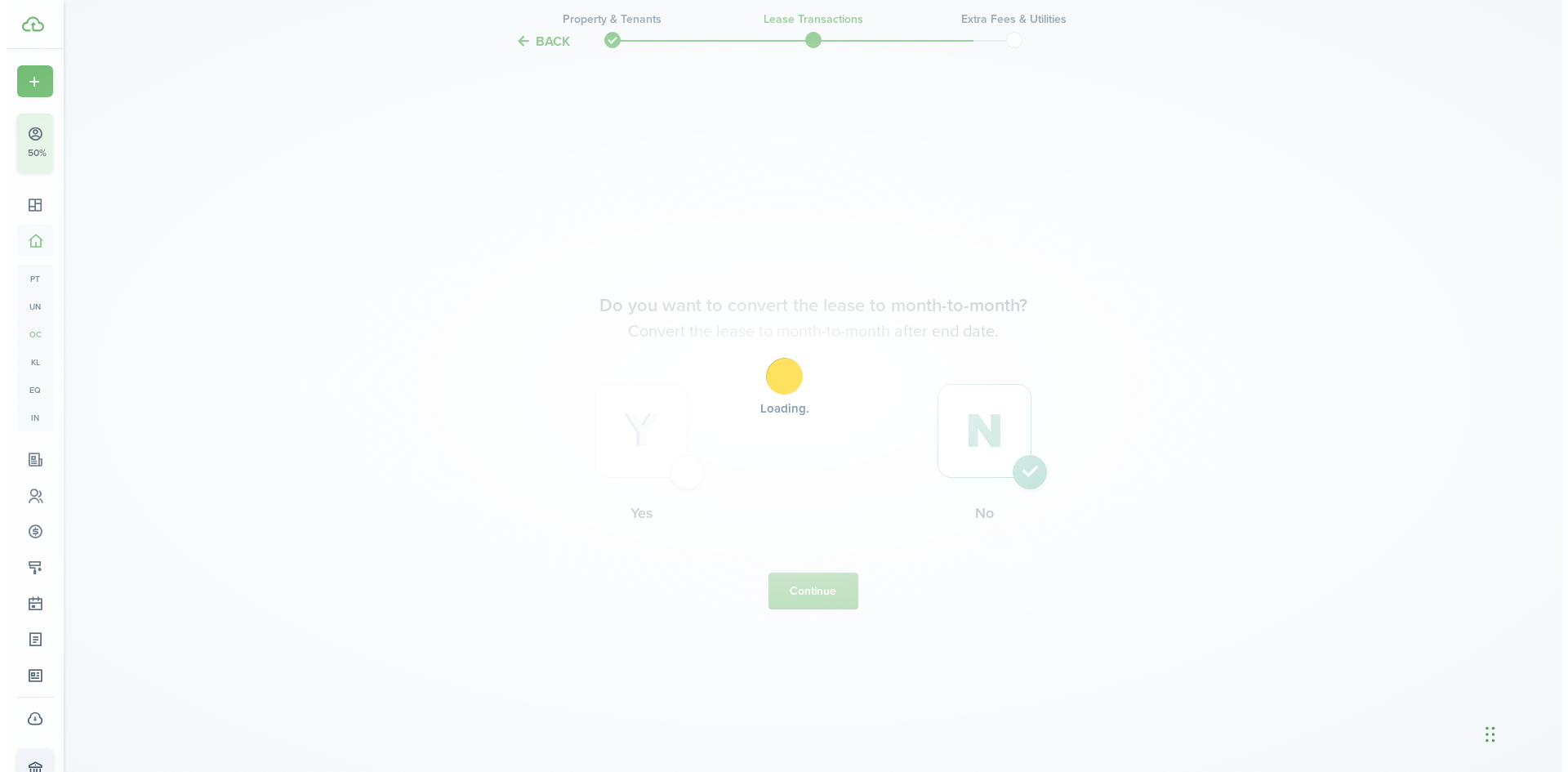
scroll to position [0, 0]
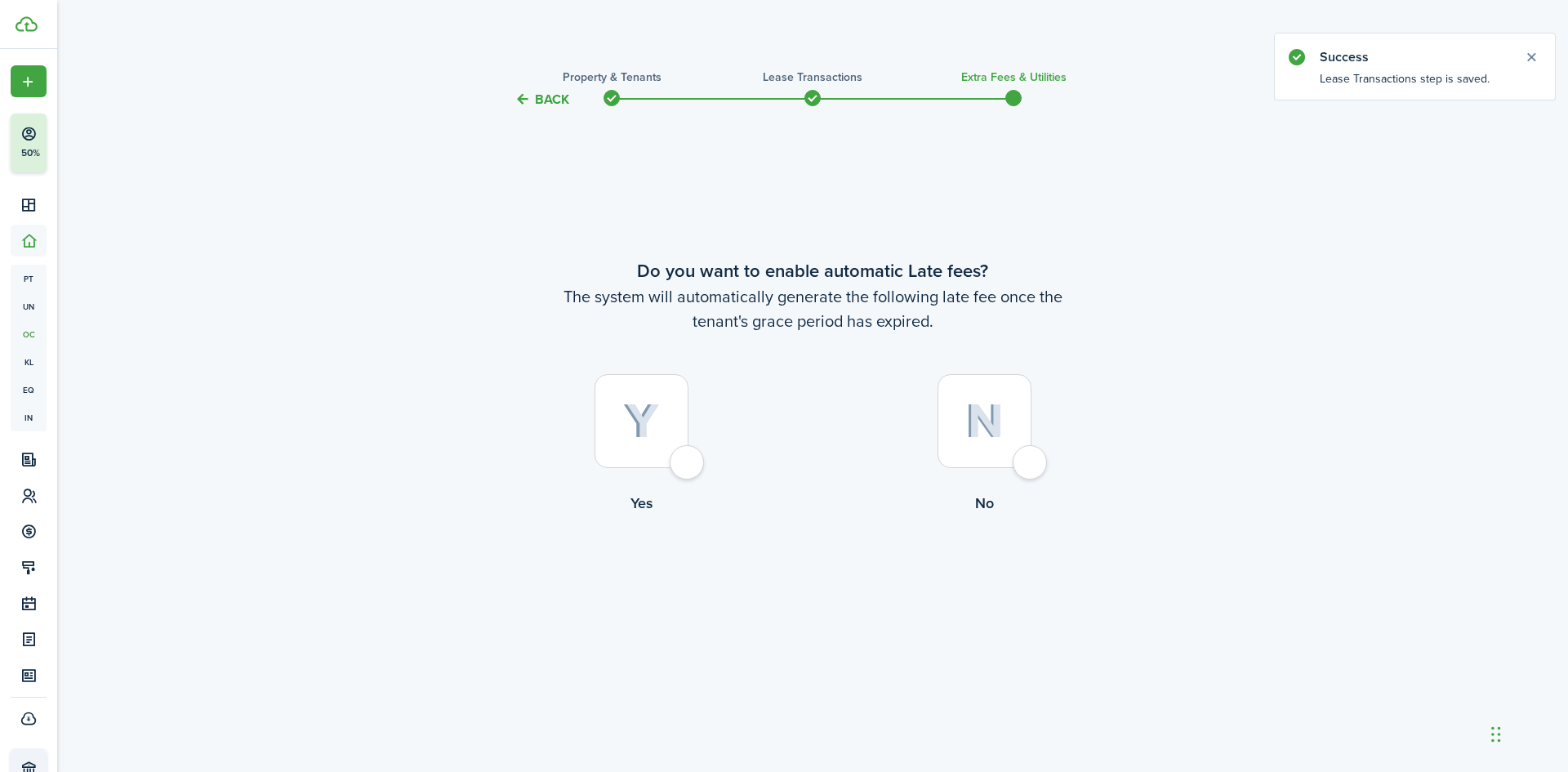
click at [991, 442] on div at bounding box center [984, 420] width 94 height 94
radio input "true"
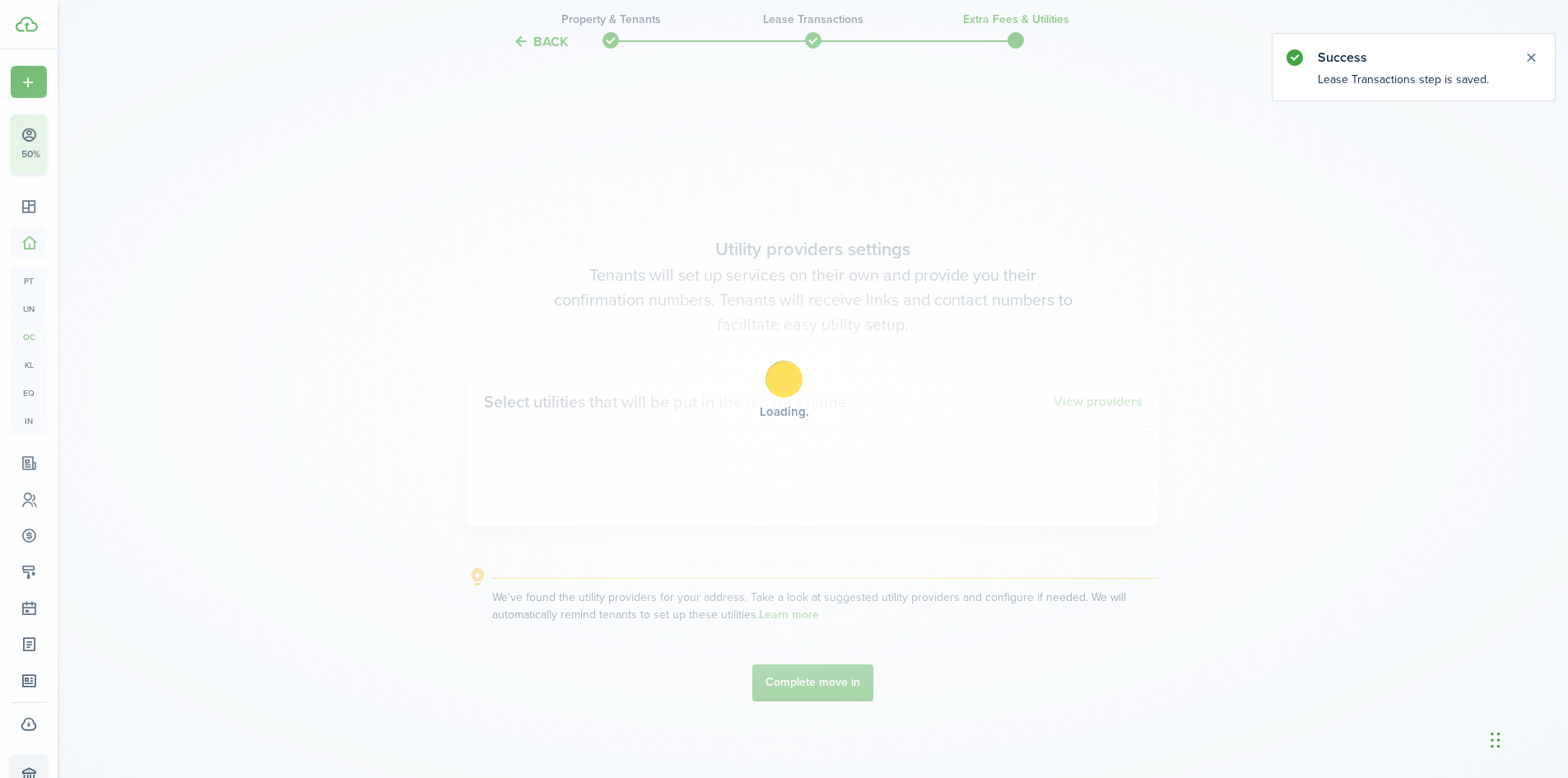
scroll to position [667, 0]
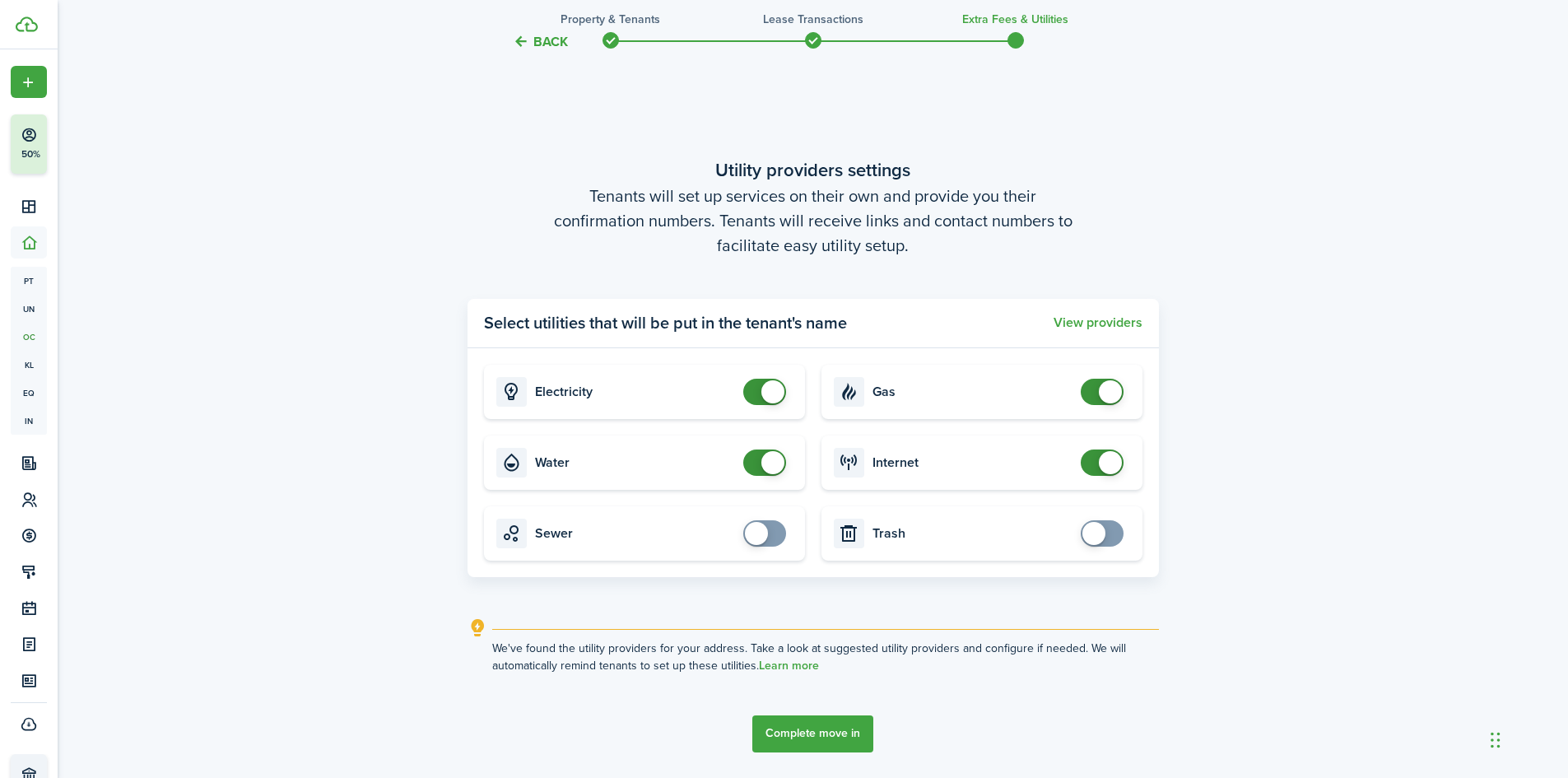
click at [827, 743] on button "Complete move in" at bounding box center [812, 733] width 121 height 37
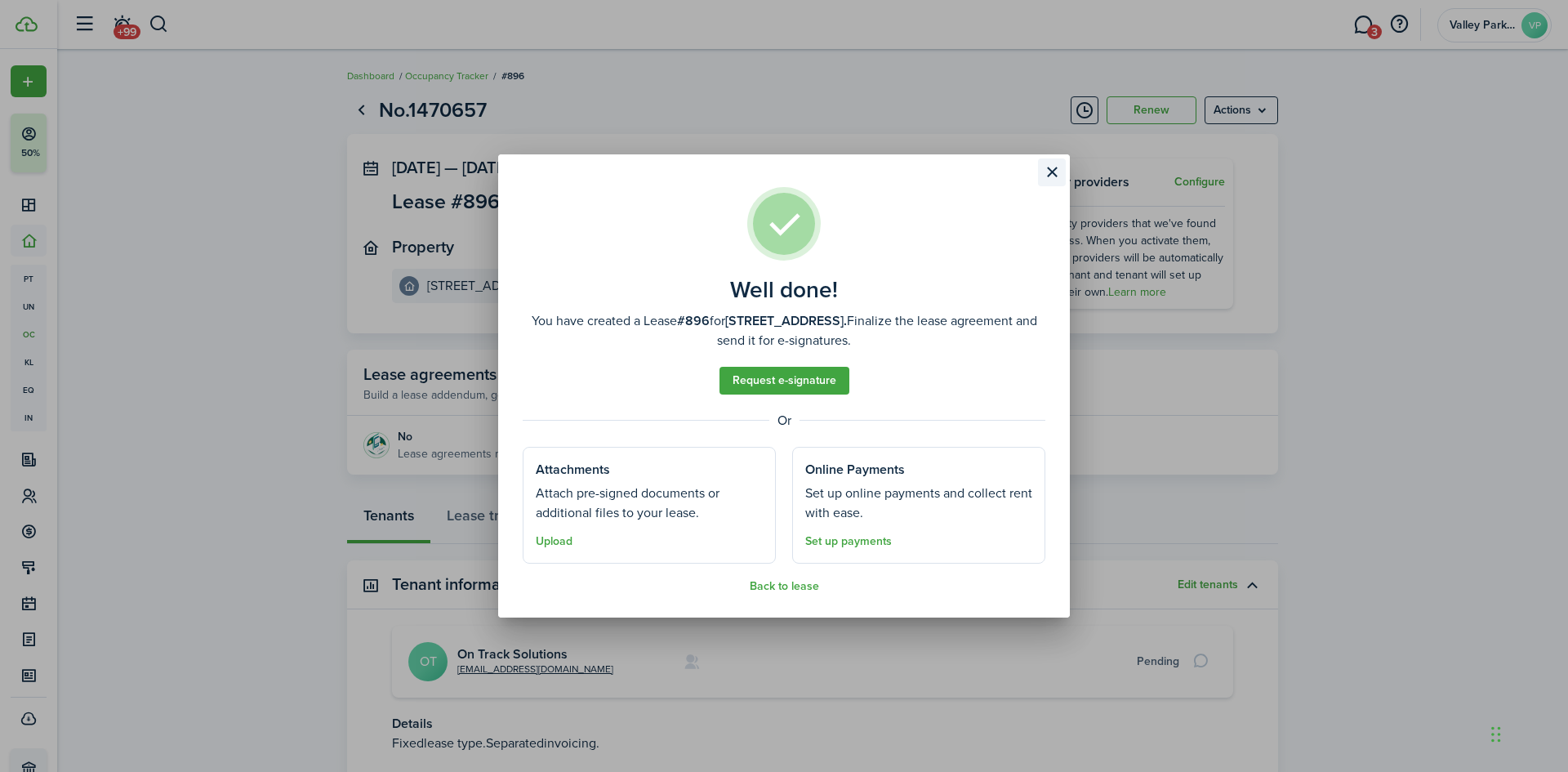
click at [1057, 174] on button "Close modal" at bounding box center [1051, 172] width 28 height 28
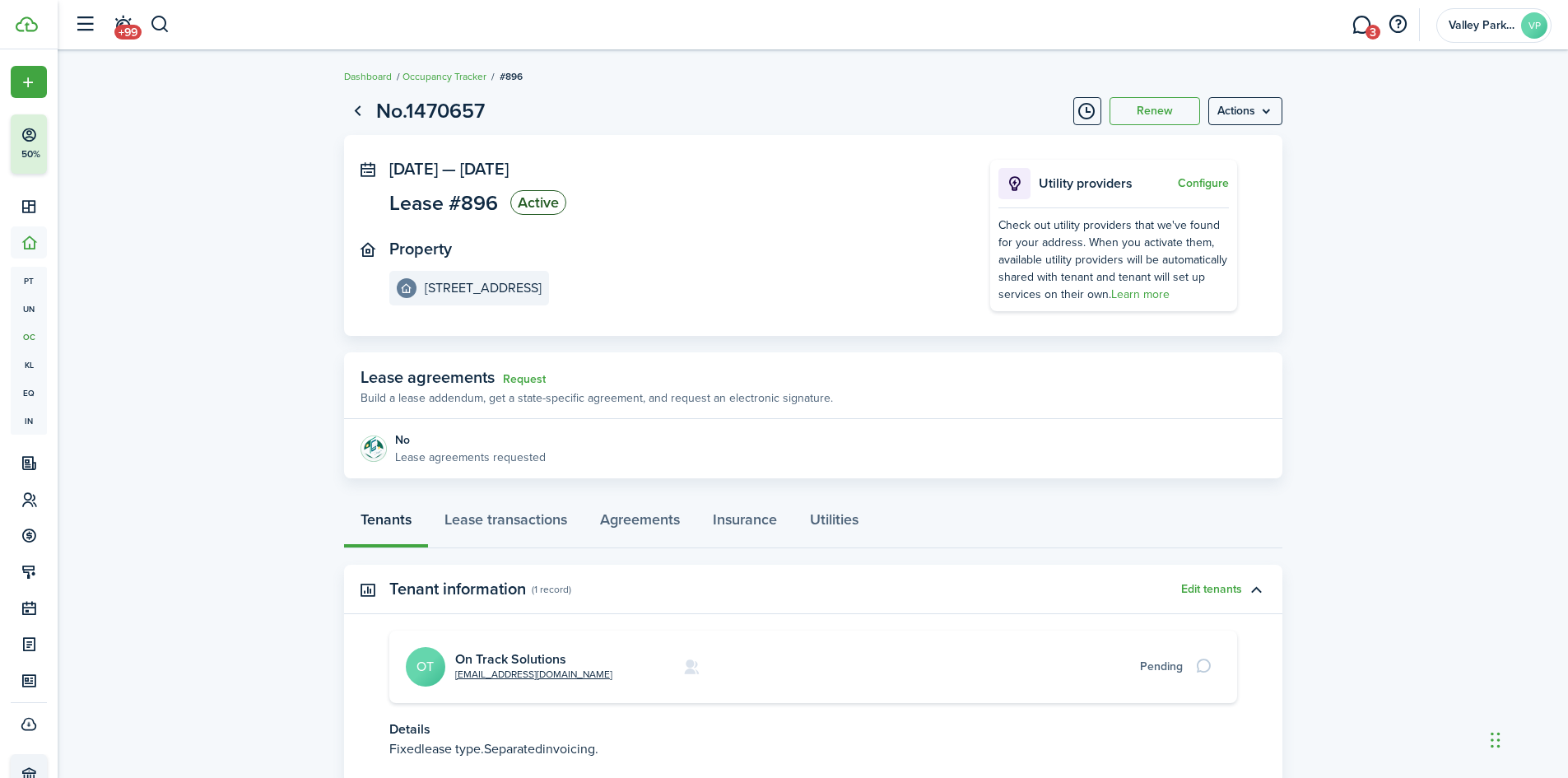
click at [1356, 581] on lease-view "No.1470657 Renew Actions [DATE] — [DATE] Lease #896 Active Property [GEOGRAPHIC…" at bounding box center [812, 472] width 1510 height 770
